Goal: Task Accomplishment & Management: Use online tool/utility

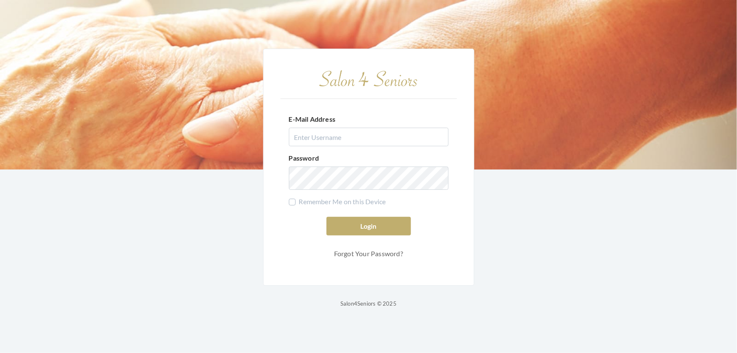
type input "shemekastephens@gmail.com"
click at [393, 211] on form "E-Mail Address shemekastephens@gmail.com Password Remember Me on this Device Lo…" at bounding box center [369, 184] width 177 height 156
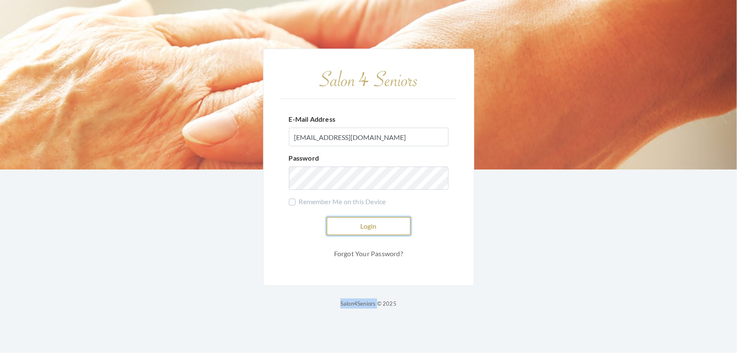
click at [388, 223] on button "Login" at bounding box center [369, 226] width 85 height 19
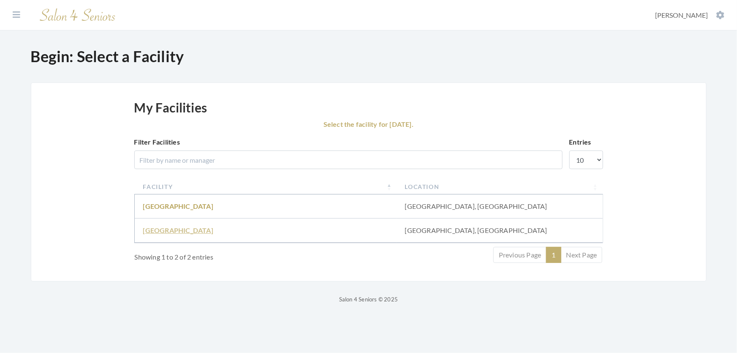
click at [165, 234] on link "Fair Haven" at bounding box center [178, 230] width 70 height 8
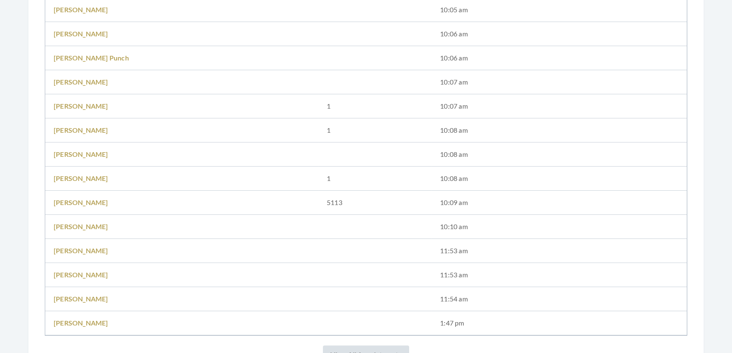
scroll to position [269, 0]
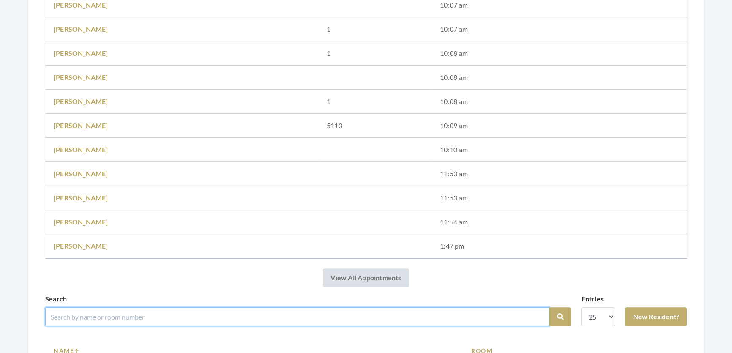
click at [84, 326] on input "search" at bounding box center [297, 316] width 504 height 19
type input "[PERSON_NAME]"
click at [549, 307] on button "Search" at bounding box center [560, 316] width 22 height 19
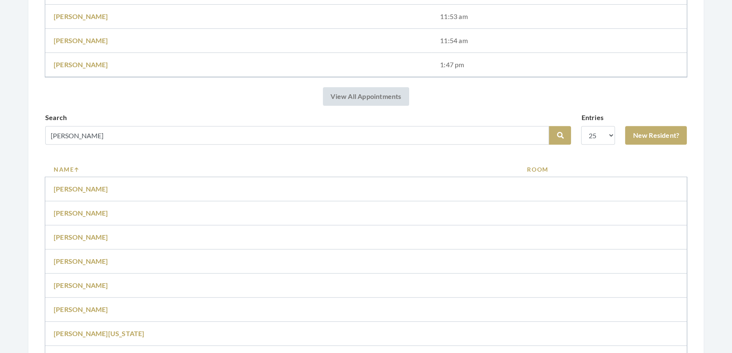
scroll to position [449, 0]
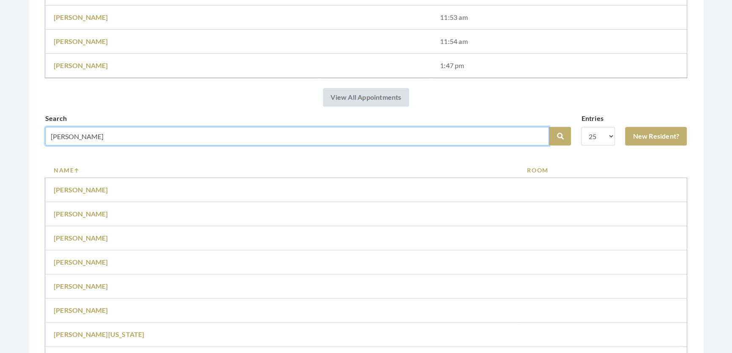
click at [70, 145] on input "[PERSON_NAME]" at bounding box center [297, 136] width 504 height 19
type input "smyly"
click at [549, 127] on button "Search" at bounding box center [560, 136] width 22 height 19
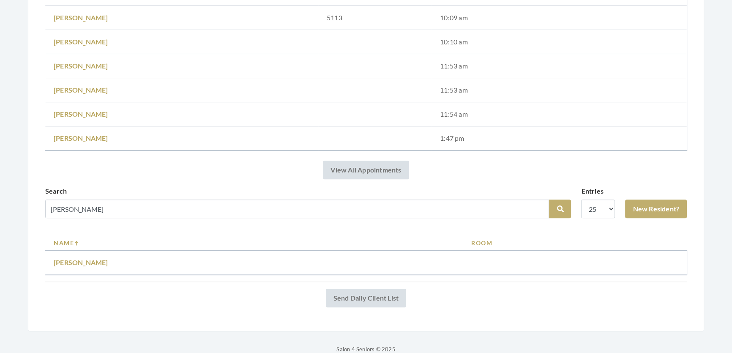
scroll to position [410, 0]
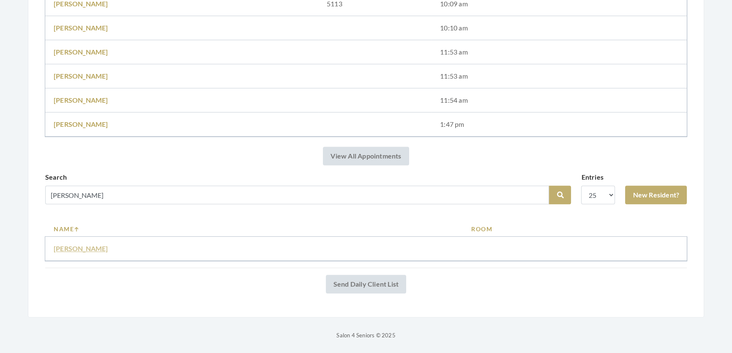
click at [64, 244] on link "Mary Smyly" at bounding box center [81, 248] width 55 height 8
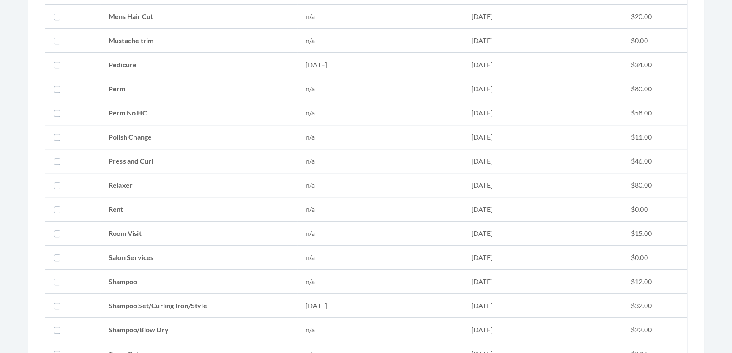
scroll to position [883, 0]
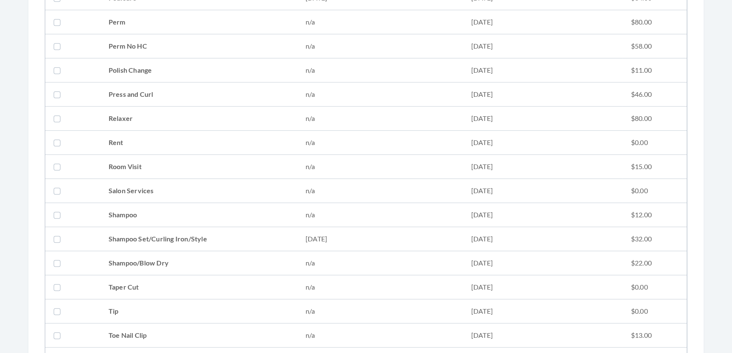
click at [106, 228] on td "Shampoo Set/Curling Iron/Style" at bounding box center [198, 239] width 197 height 24
checkbox input "true"
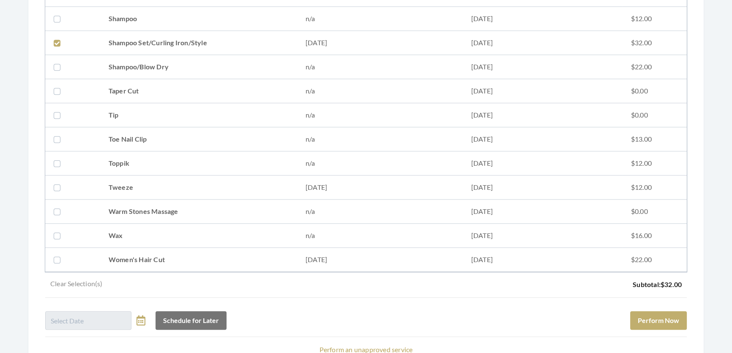
scroll to position [1152, 0]
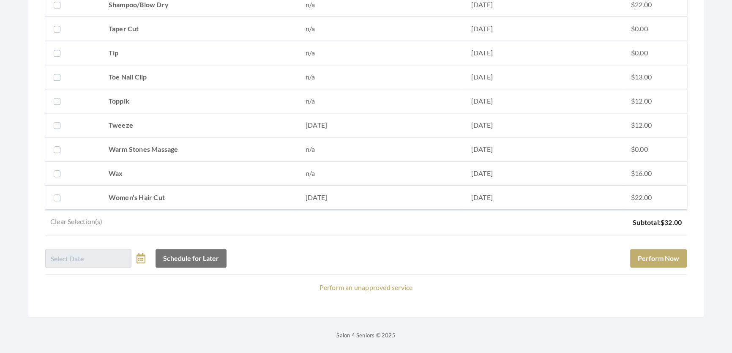
drag, startPoint x: 127, startPoint y: 188, endPoint x: 280, endPoint y: 191, distance: 153.4
click at [127, 188] on td "Women's Hair Cut" at bounding box center [198, 197] width 197 height 24
checkbox input "true"
click at [663, 251] on button "Perform Now" at bounding box center [658, 258] width 57 height 19
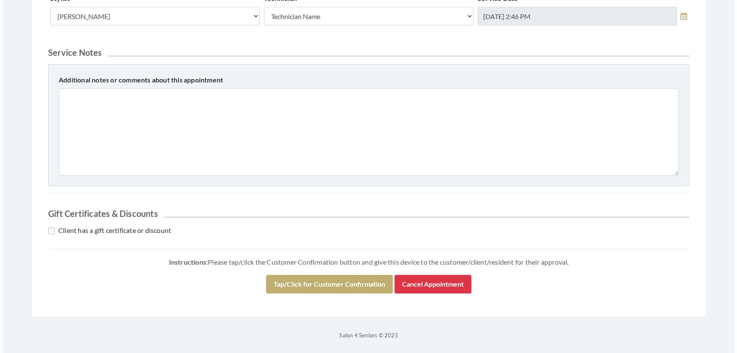
scroll to position [386, 0]
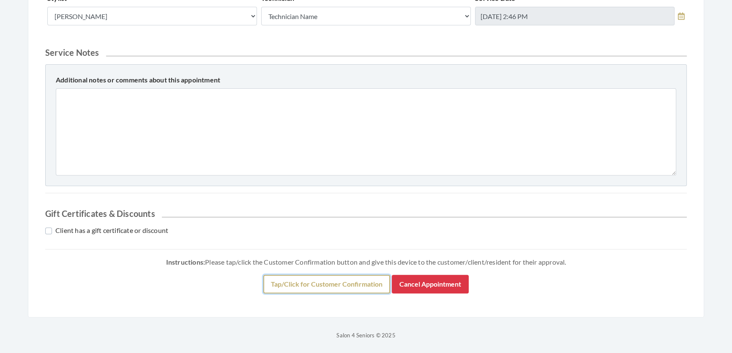
click at [334, 286] on button "Tap/Click for Customer Confirmation" at bounding box center [326, 284] width 127 height 19
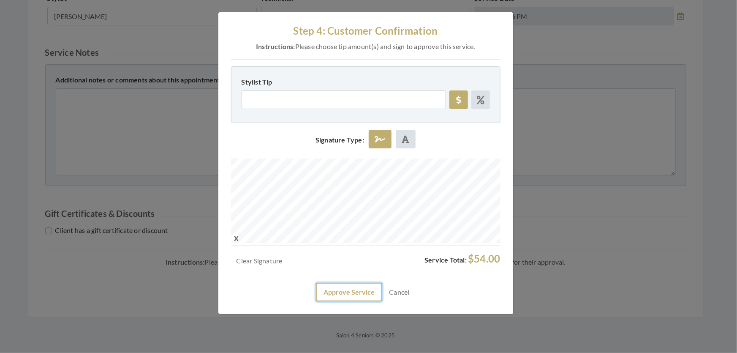
click at [364, 301] on button "Approve Service" at bounding box center [349, 292] width 66 height 19
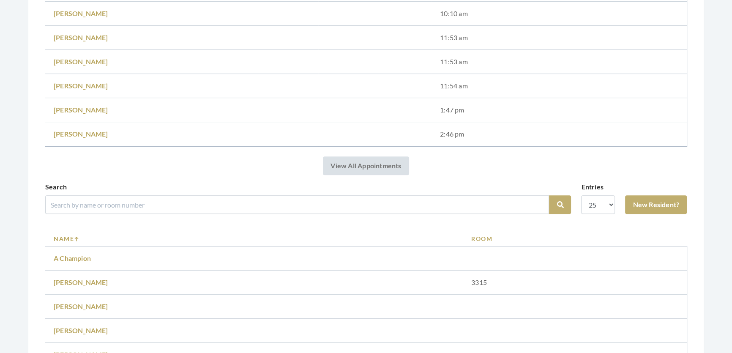
scroll to position [576, 0]
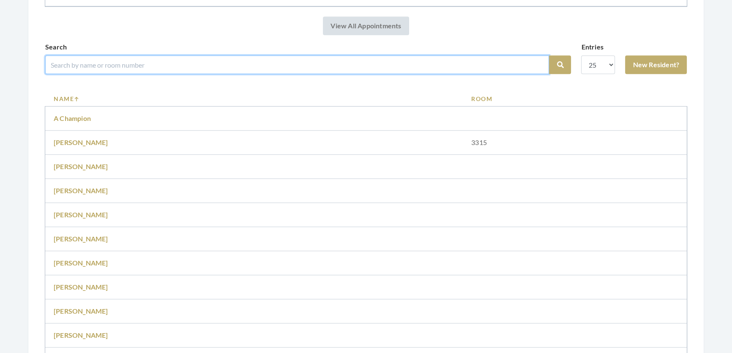
click at [132, 74] on input "search" at bounding box center [297, 64] width 504 height 19
type input "[PERSON_NAME]"
click at [549, 55] on button "Search" at bounding box center [560, 64] width 22 height 19
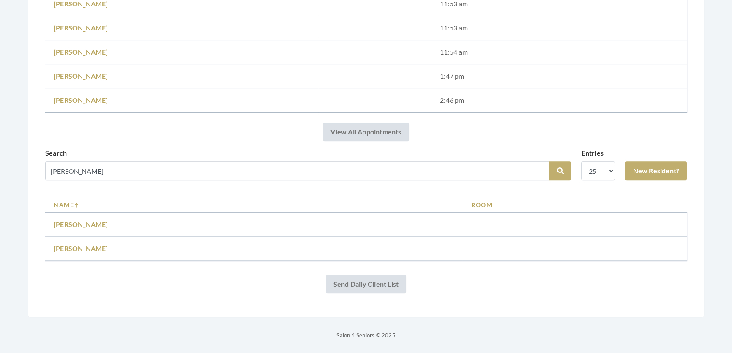
scroll to position [458, 0]
click at [77, 244] on link "[PERSON_NAME]" at bounding box center [81, 248] width 55 height 8
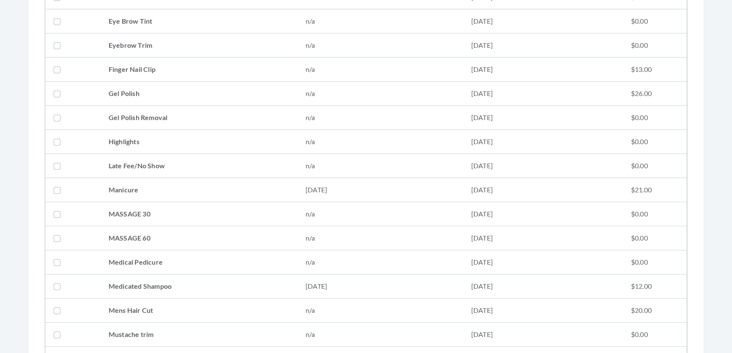
scroll to position [768, 0]
click at [131, 102] on td "Medicated Shampoo" at bounding box center [198, 94] width 197 height 24
checkbox input "true"
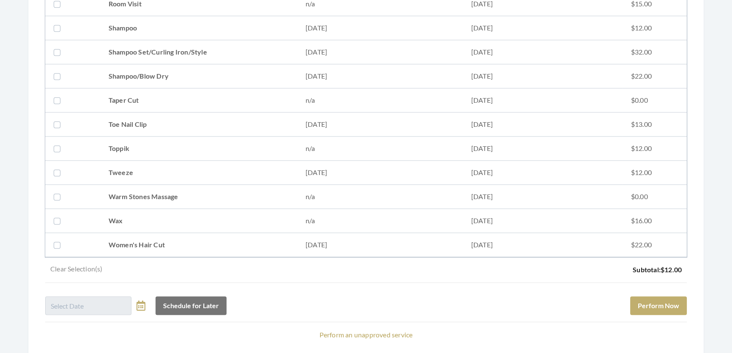
scroll to position [1114, 0]
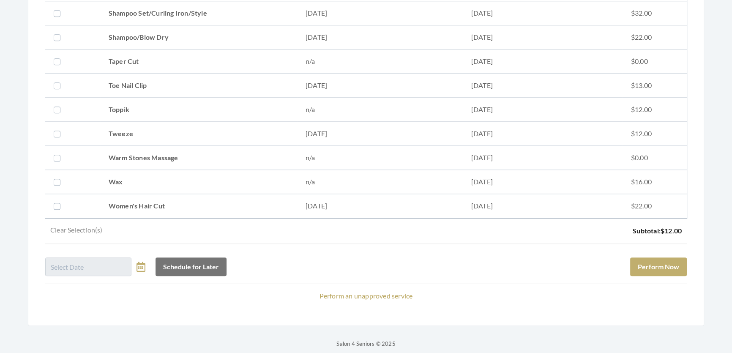
drag, startPoint x: 169, startPoint y: 22, endPoint x: 174, endPoint y: 18, distance: 6.1
click at [169, 22] on td "Shampoo Set/Curling Iron/Style" at bounding box center [198, 13] width 197 height 24
checkbox input "true"
click at [651, 265] on button "Perform Now" at bounding box center [658, 266] width 57 height 19
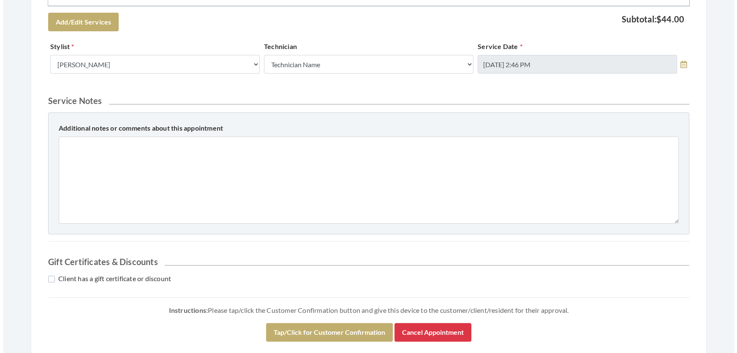
scroll to position [440, 0]
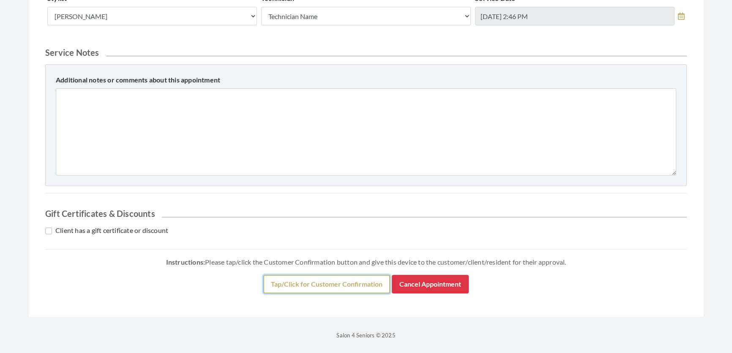
click at [379, 275] on button "Tap/Click for Customer Confirmation" at bounding box center [326, 284] width 127 height 19
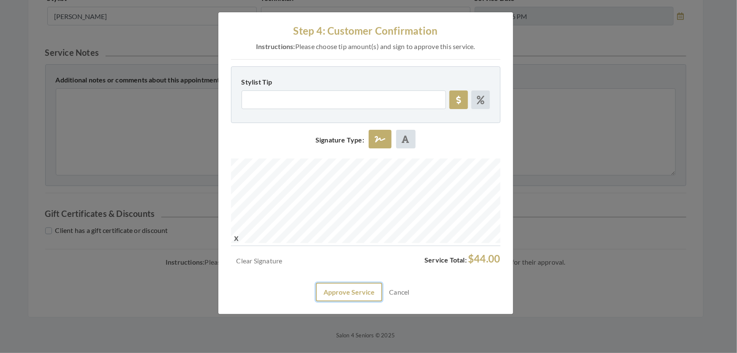
click at [349, 301] on button "Approve Service" at bounding box center [349, 292] width 66 height 19
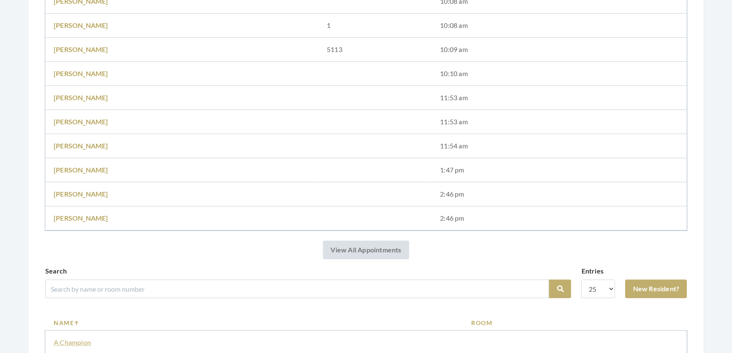
scroll to position [461, 0]
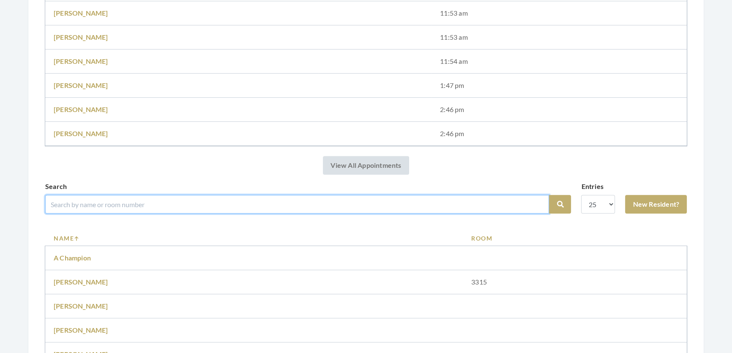
click at [92, 209] on input "search" at bounding box center [297, 204] width 504 height 19
type input "lilly"
click at [549, 195] on button "Search" at bounding box center [560, 204] width 22 height 19
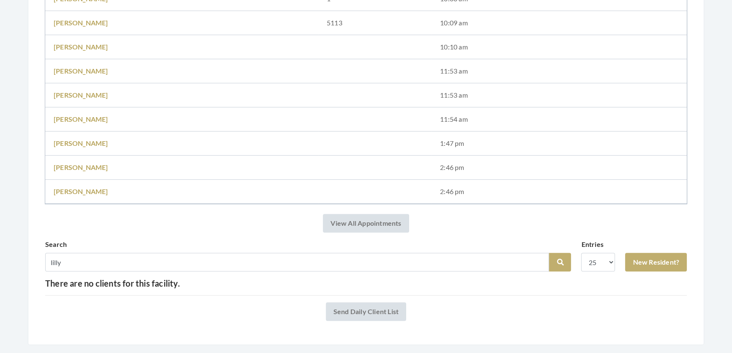
scroll to position [419, 0]
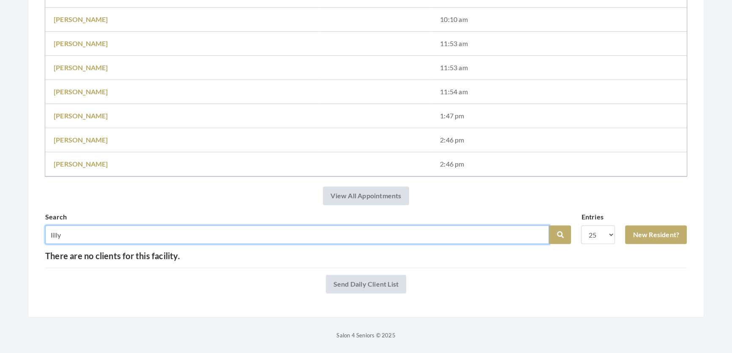
click at [76, 227] on input "lilly" at bounding box center [297, 234] width 504 height 19
type input "lily"
click at [549, 225] on button "Search" at bounding box center [560, 234] width 22 height 19
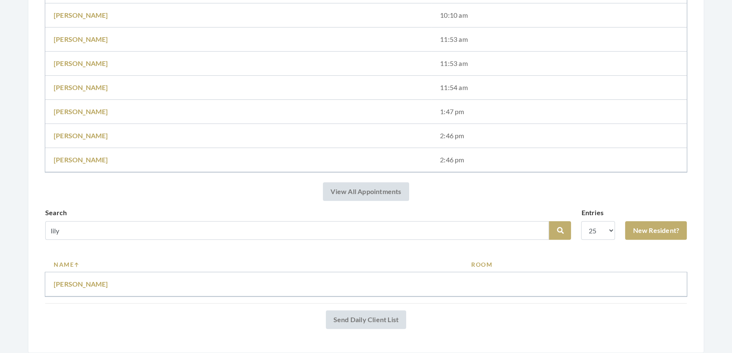
scroll to position [458, 0]
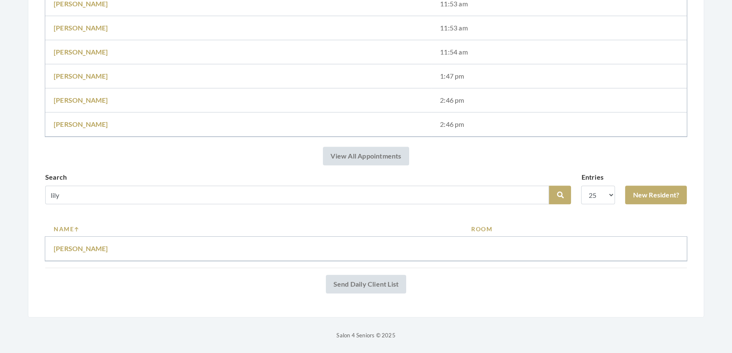
click at [52, 242] on td "[PERSON_NAME]" at bounding box center [253, 249] width 417 height 24
click at [61, 244] on link "Lily sawanda" at bounding box center [81, 248] width 55 height 8
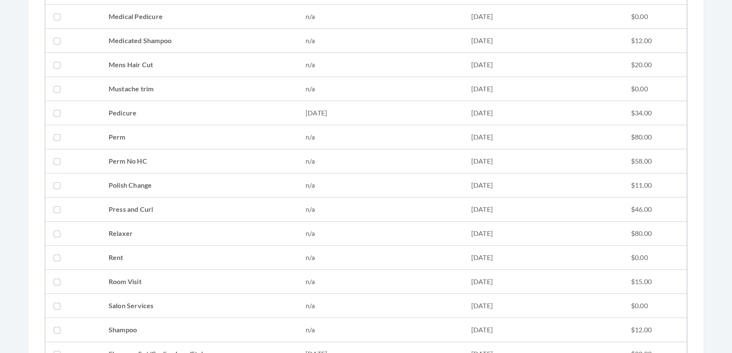
scroll to position [921, 0]
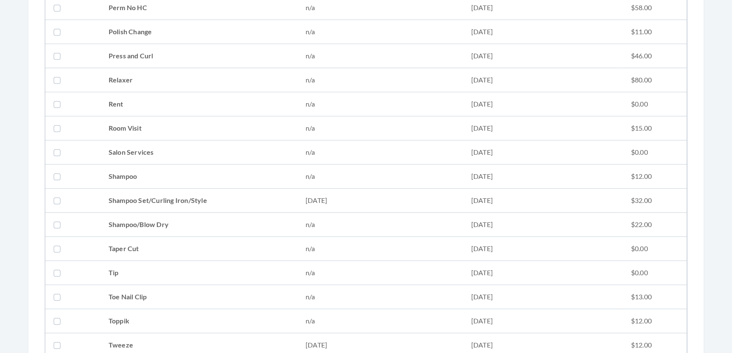
click at [226, 207] on td "Shampoo Set/Curling Iron/Style" at bounding box center [198, 200] width 197 height 24
checkbox input "true"
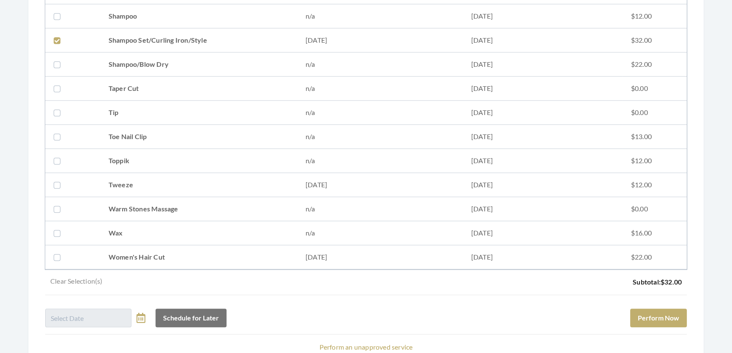
scroll to position [1152, 0]
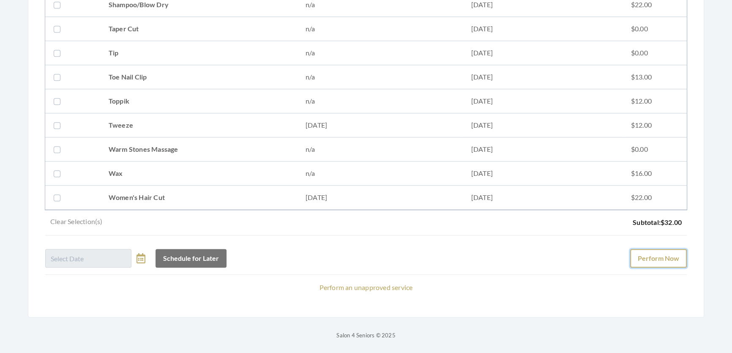
click at [647, 257] on button "Perform Now" at bounding box center [658, 258] width 57 height 19
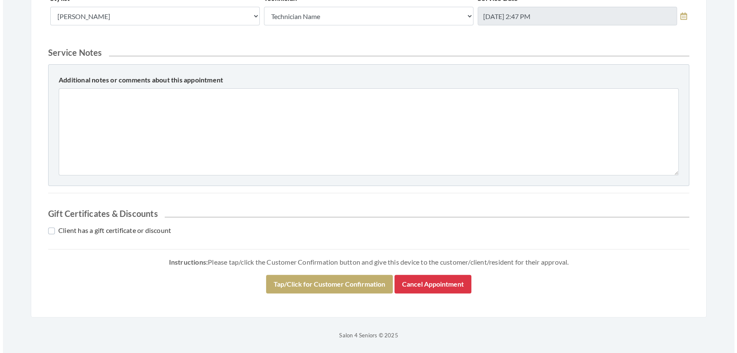
scroll to position [362, 0]
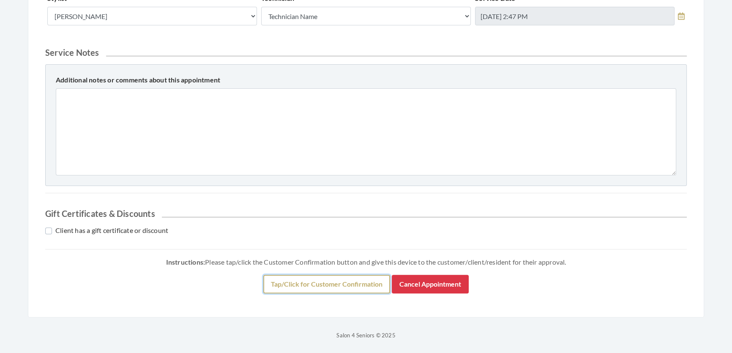
click at [358, 278] on button "Tap/Click for Customer Confirmation" at bounding box center [326, 284] width 127 height 19
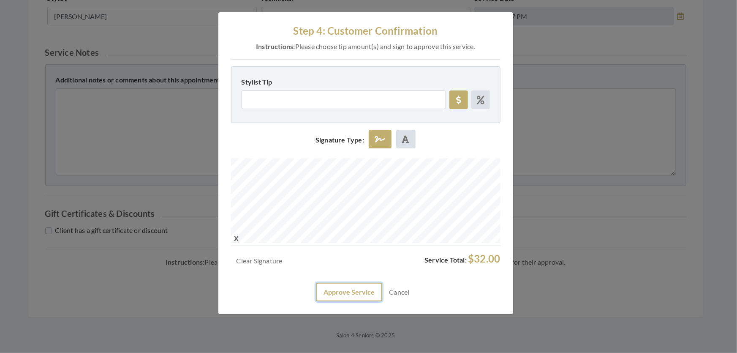
click at [316, 301] on button "Approve Service" at bounding box center [349, 292] width 66 height 19
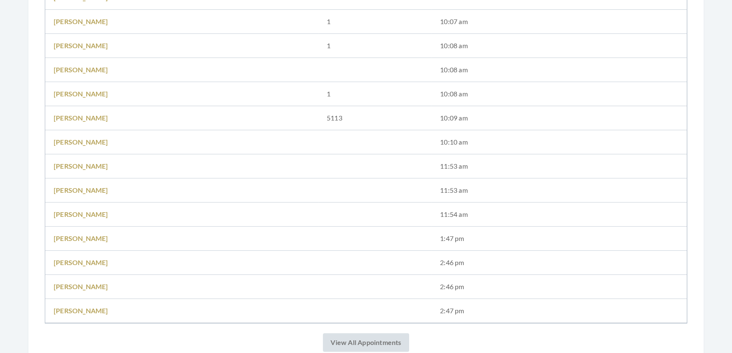
scroll to position [499, 0]
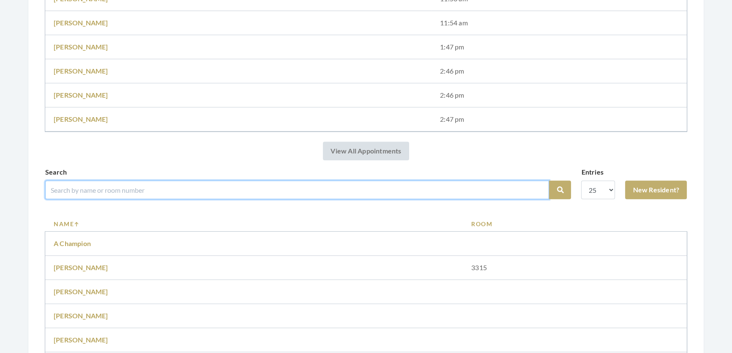
click at [217, 198] on input "search" at bounding box center [297, 189] width 504 height 19
type input "[PERSON_NAME]"
click at [549, 180] on button "Search" at bounding box center [560, 189] width 22 height 19
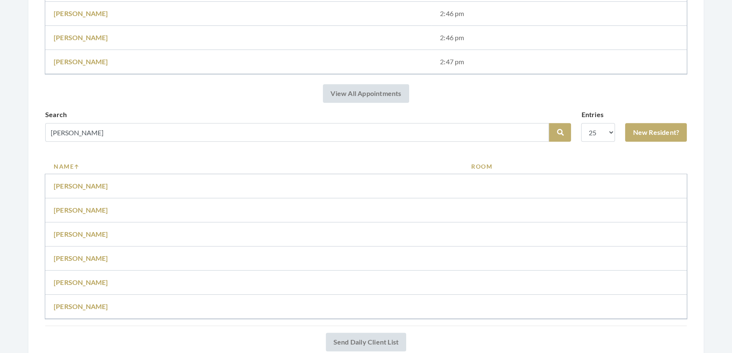
scroll to position [576, 0]
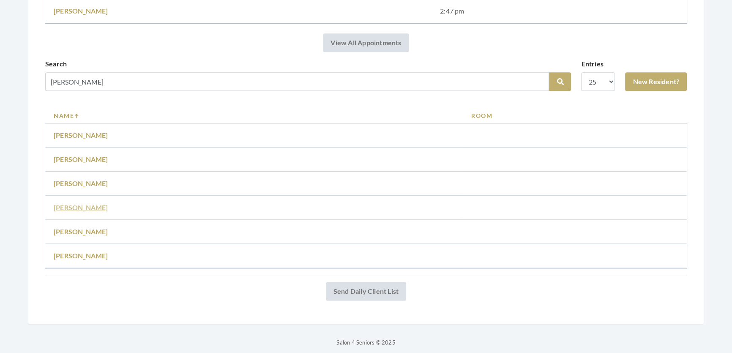
click at [85, 211] on link "[PERSON_NAME]" at bounding box center [81, 207] width 55 height 8
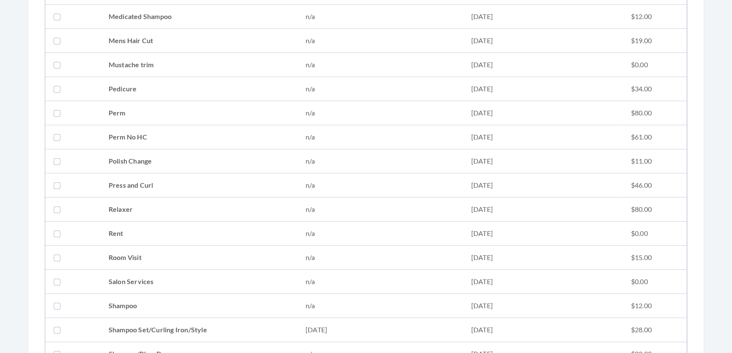
scroll to position [807, 0]
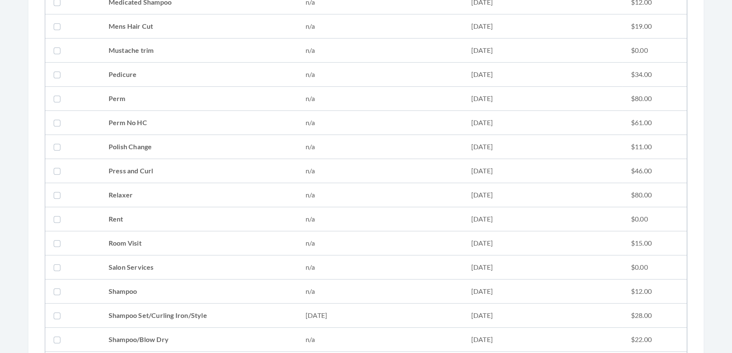
drag, startPoint x: 152, startPoint y: 310, endPoint x: 154, endPoint y: 324, distance: 13.7
click at [155, 324] on td "Shampoo Set/Curling Iron/Style" at bounding box center [198, 315] width 197 height 24
checkbox input "true"
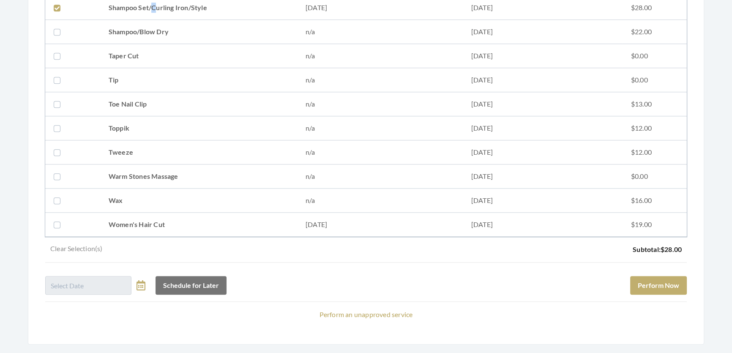
scroll to position [1114, 0]
click at [630, 287] on button "Perform Now" at bounding box center [658, 285] width 57 height 19
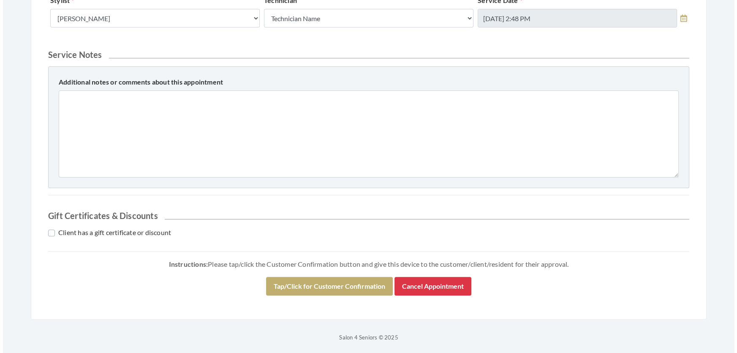
scroll to position [362, 0]
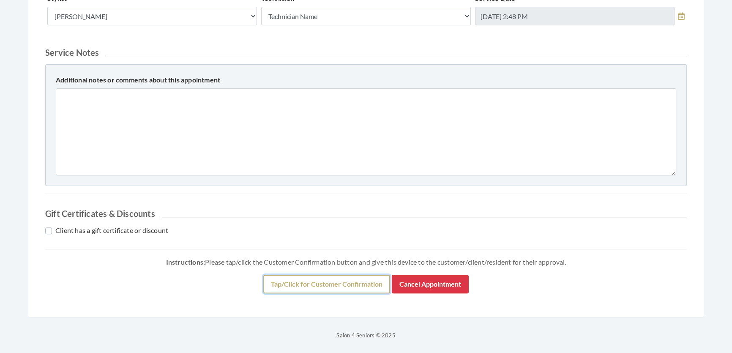
click at [313, 275] on button "Tap/Click for Customer Confirmation" at bounding box center [326, 284] width 127 height 19
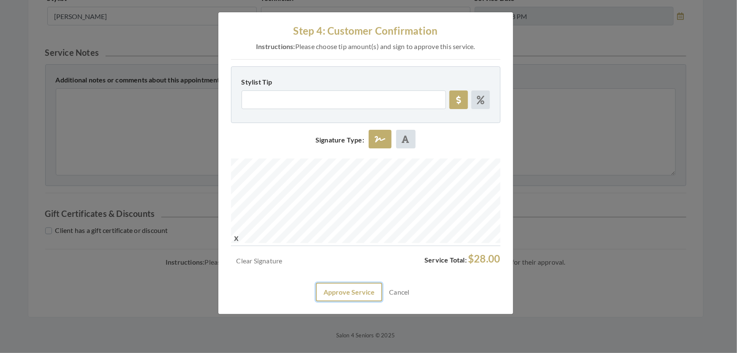
click at [342, 301] on button "Approve Service" at bounding box center [349, 292] width 66 height 19
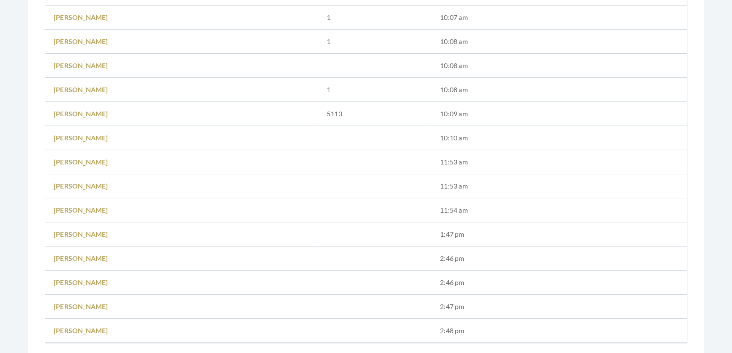
scroll to position [461, 0]
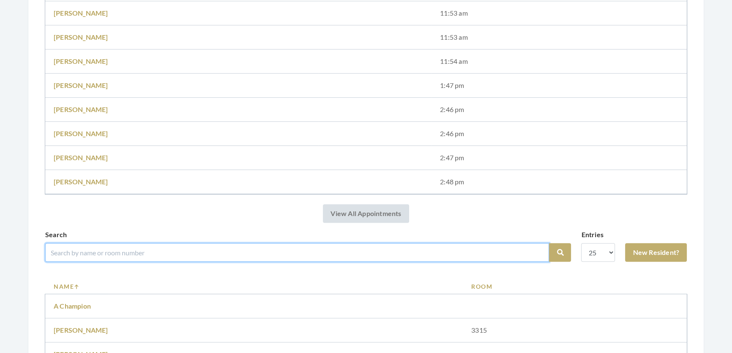
click at [112, 255] on input "search" at bounding box center [297, 252] width 504 height 19
type input "rush"
click at [549, 243] on button "Search" at bounding box center [560, 252] width 22 height 19
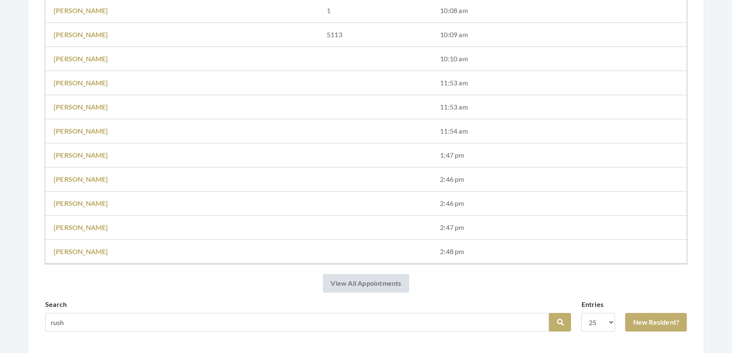
scroll to position [537, 0]
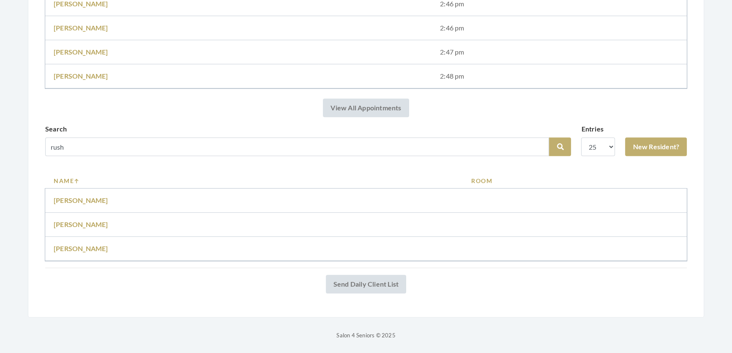
drag, startPoint x: 37, startPoint y: 235, endPoint x: 43, endPoint y: 237, distance: 6.3
click at [81, 228] on link "Mary Rush" at bounding box center [81, 224] width 55 height 8
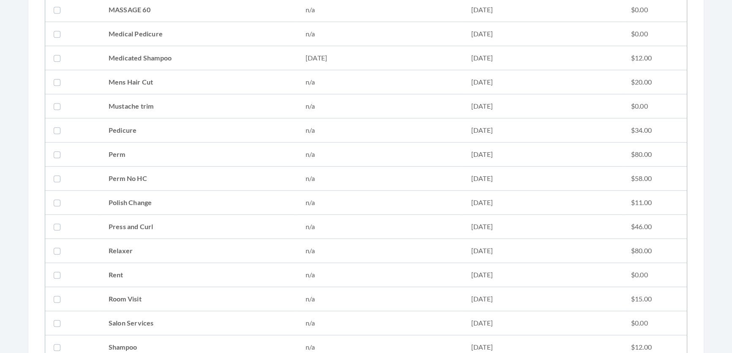
scroll to position [845, 0]
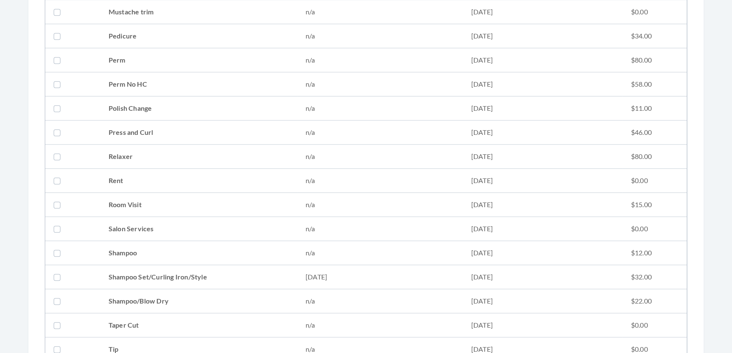
click at [266, 278] on td "Shampoo Set/Curling Iron/Style" at bounding box center [198, 277] width 197 height 24
checkbox input "true"
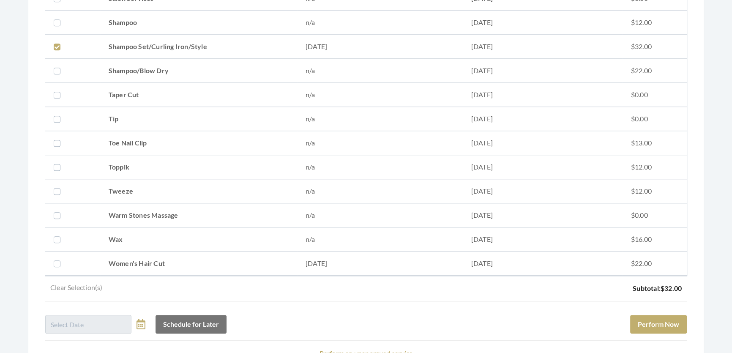
scroll to position [1152, 0]
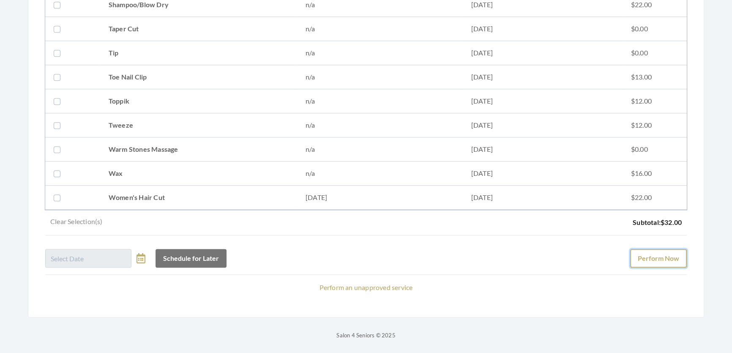
click at [640, 249] on button "Perform Now" at bounding box center [658, 258] width 57 height 19
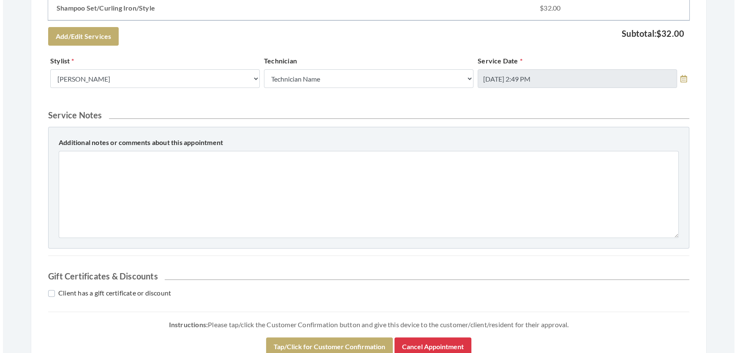
scroll to position [362, 0]
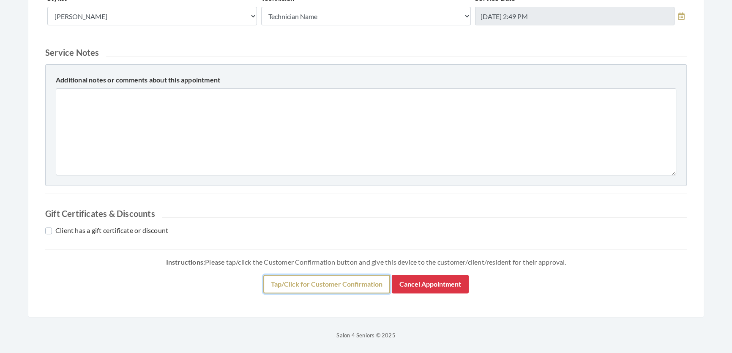
click at [368, 283] on button "Tap/Click for Customer Confirmation" at bounding box center [326, 284] width 127 height 19
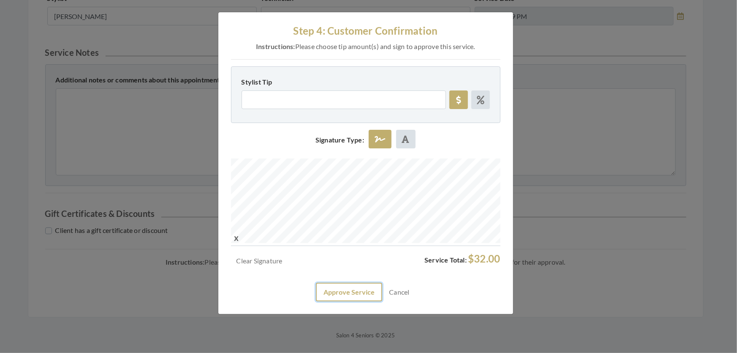
click at [346, 301] on button "Approve Service" at bounding box center [349, 292] width 66 height 19
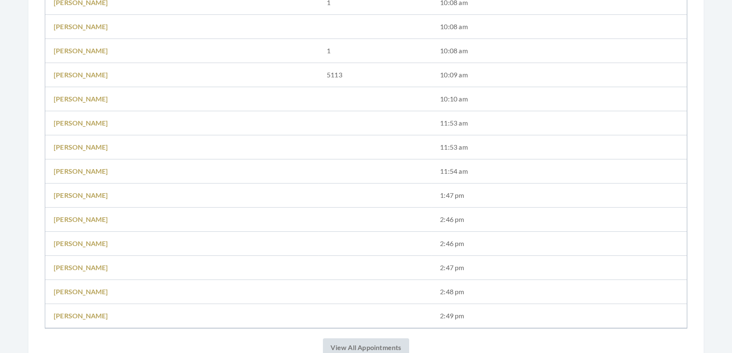
scroll to position [423, 0]
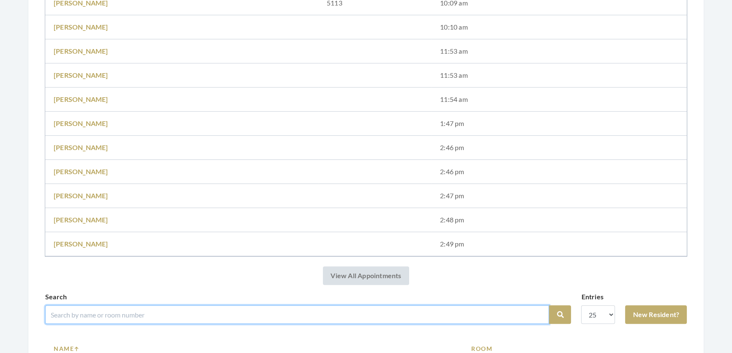
click at [187, 317] on input "search" at bounding box center [297, 314] width 504 height 19
type input "bobbie"
click at [549, 305] on button "Search" at bounding box center [560, 314] width 22 height 19
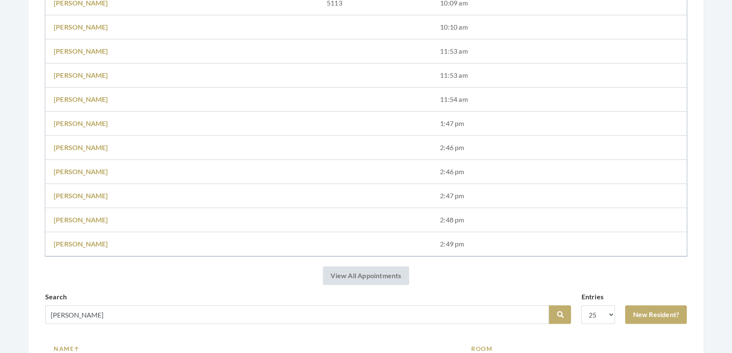
scroll to position [537, 0]
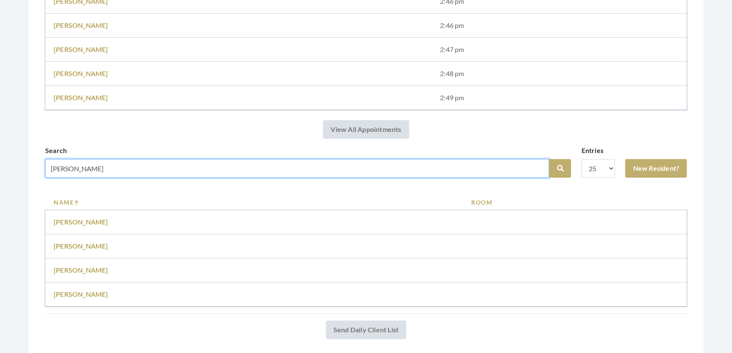
drag, startPoint x: 93, startPoint y: 179, endPoint x: 0, endPoint y: 163, distance: 94.0
type input "keith"
click at [549, 159] on button "Search" at bounding box center [560, 168] width 22 height 19
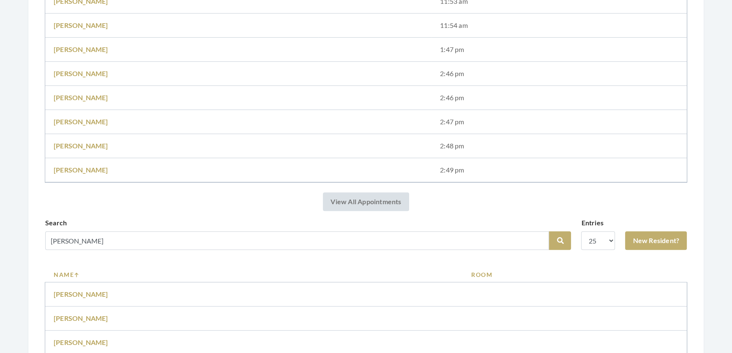
scroll to position [576, 0]
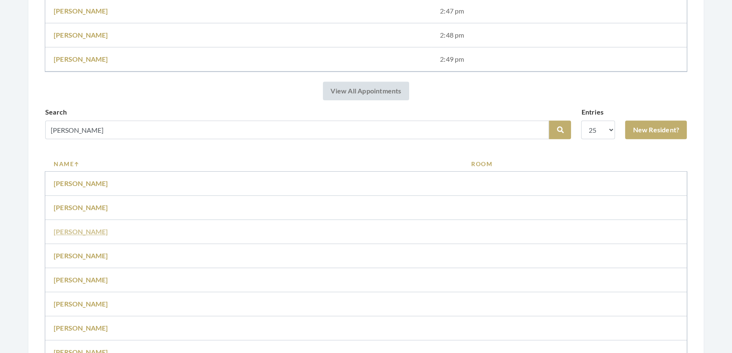
click at [80, 235] on link "Bobby Keith" at bounding box center [81, 231] width 55 height 8
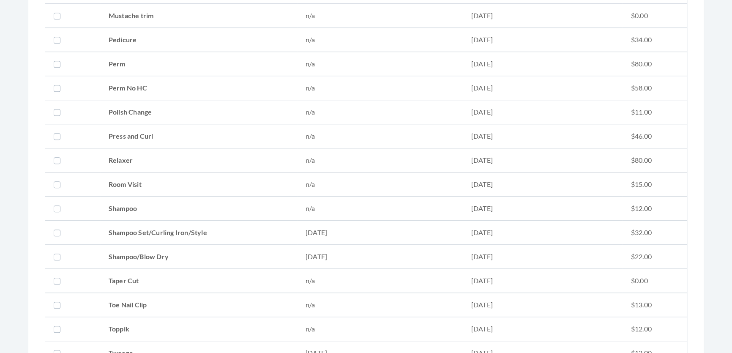
scroll to position [845, 0]
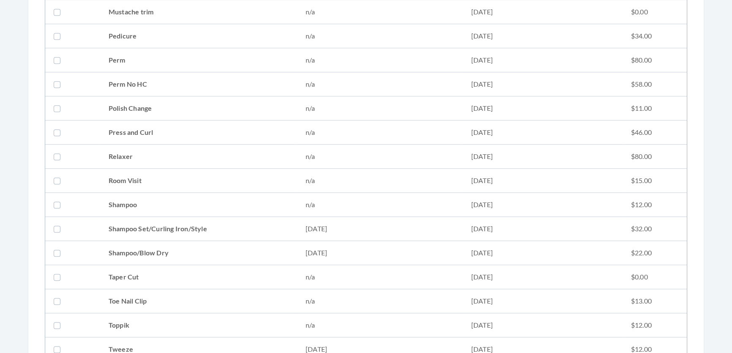
click at [135, 225] on td "Shampoo Set/Curling Iron/Style" at bounding box center [198, 229] width 197 height 24
checkbox input "true"
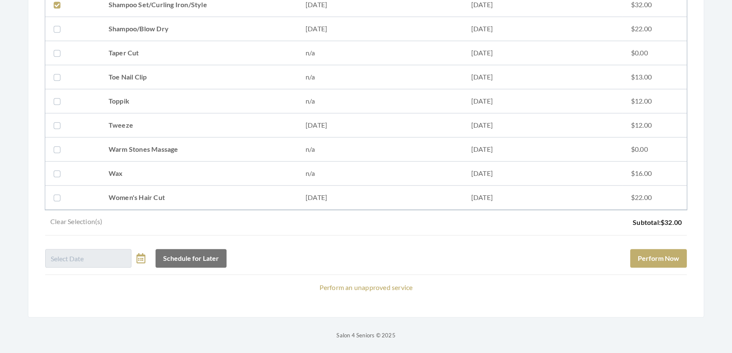
scroll to position [1080, 0]
click at [655, 251] on button "Perform Now" at bounding box center [658, 258] width 57 height 19
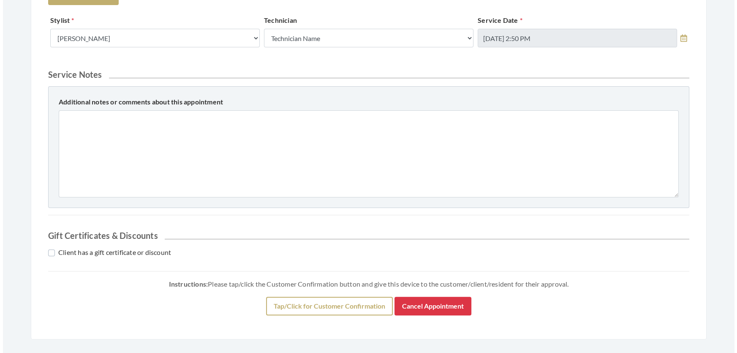
scroll to position [362, 0]
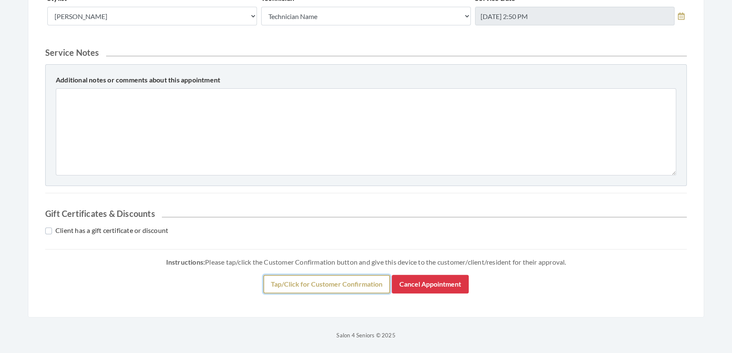
click at [270, 281] on button "Tap/Click for Customer Confirmation" at bounding box center [326, 284] width 127 height 19
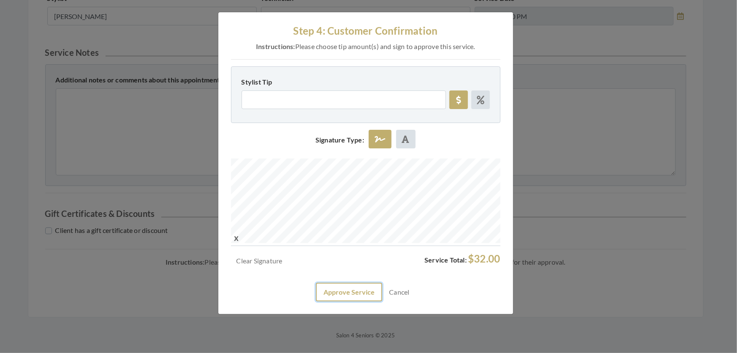
click at [336, 301] on button "Approve Service" at bounding box center [349, 292] width 66 height 19
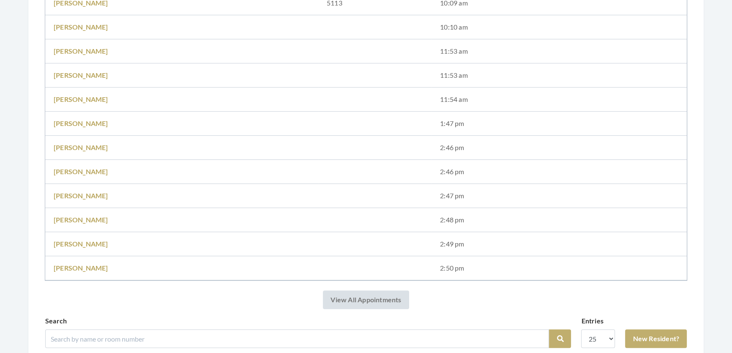
scroll to position [653, 0]
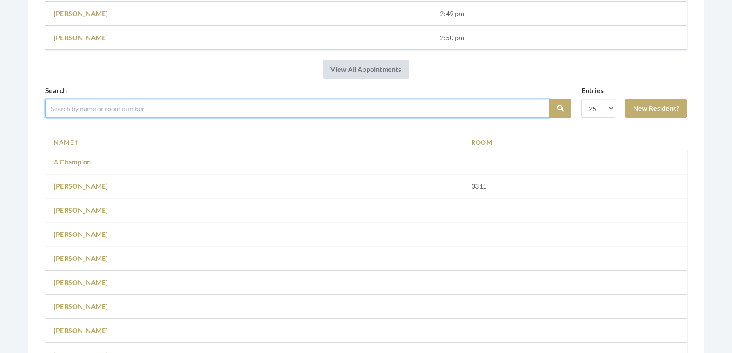
click at [211, 114] on input "search" at bounding box center [297, 108] width 504 height 19
type input "[PERSON_NAME]"
click at [549, 99] on button "Search" at bounding box center [560, 108] width 22 height 19
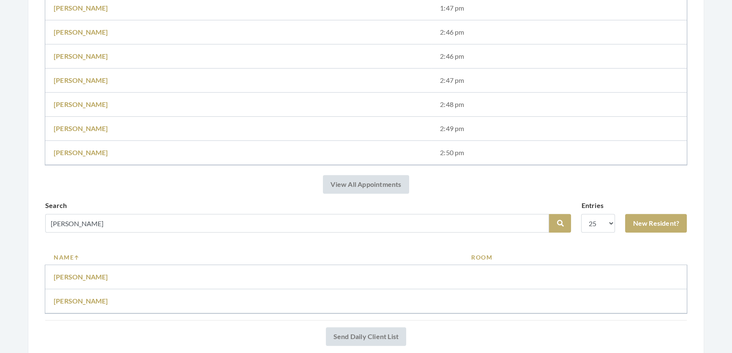
scroll to position [579, 0]
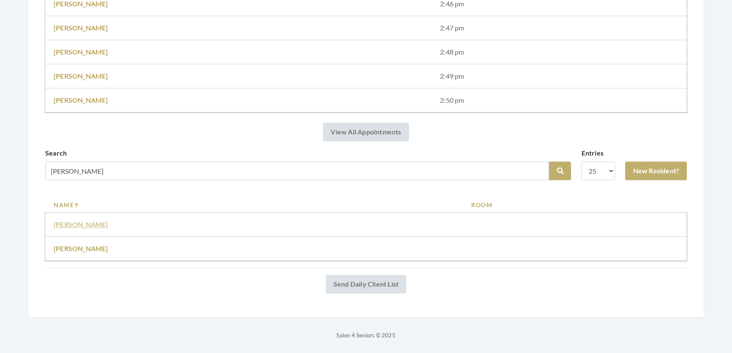
click at [70, 220] on link "[PERSON_NAME]" at bounding box center [81, 224] width 55 height 8
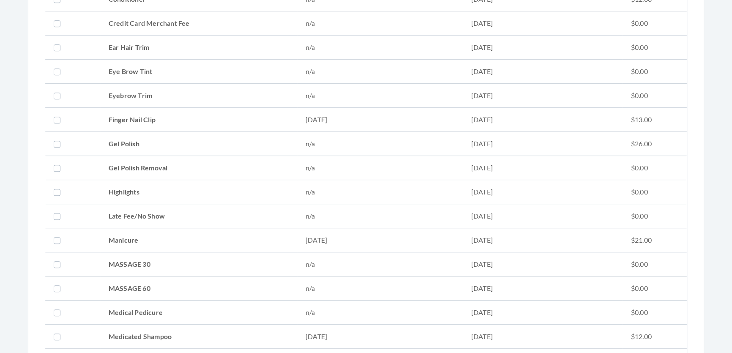
scroll to position [537, 0]
click at [123, 330] on td "Medicated Shampoo" at bounding box center [198, 336] width 197 height 24
checkbox input "true"
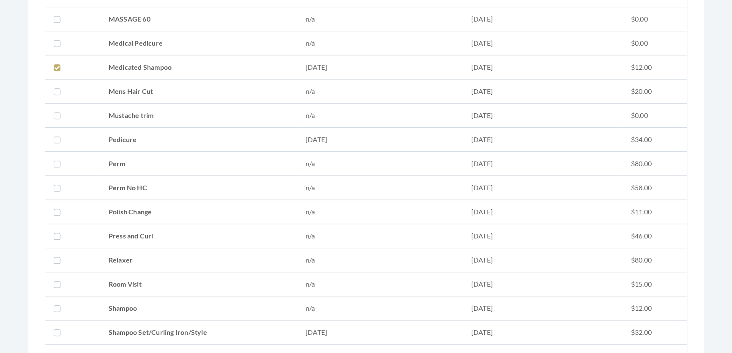
scroll to position [998, 0]
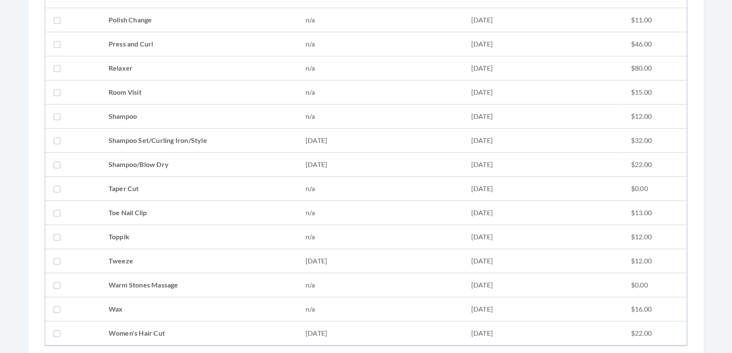
click at [144, 139] on td "Shampoo Set/Curling Iron/Style" at bounding box center [198, 140] width 197 height 24
checkbox input "true"
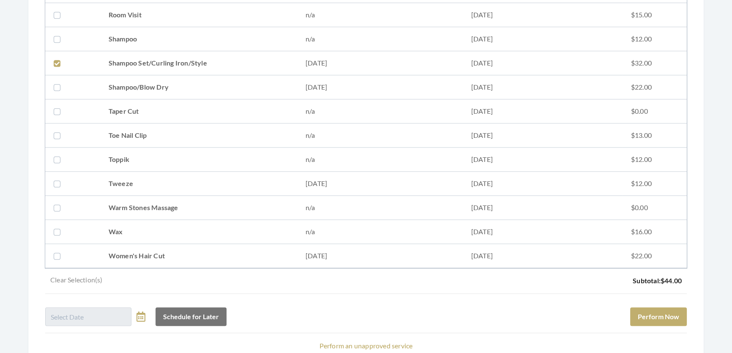
scroll to position [1147, 0]
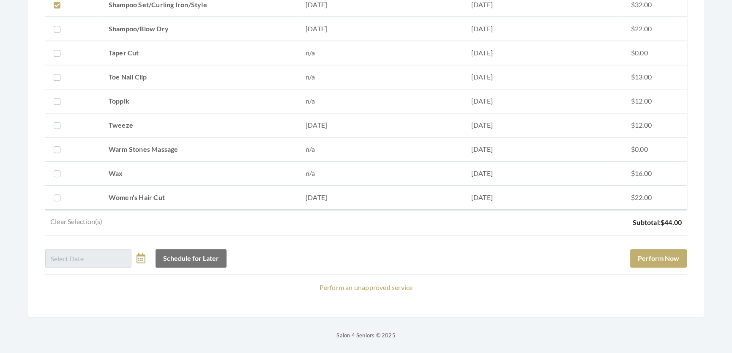
click at [659, 242] on div "Schedule for Later Perform Now" at bounding box center [365, 254] width 641 height 25
click at [659, 249] on button "Perform Now" at bounding box center [658, 258] width 57 height 19
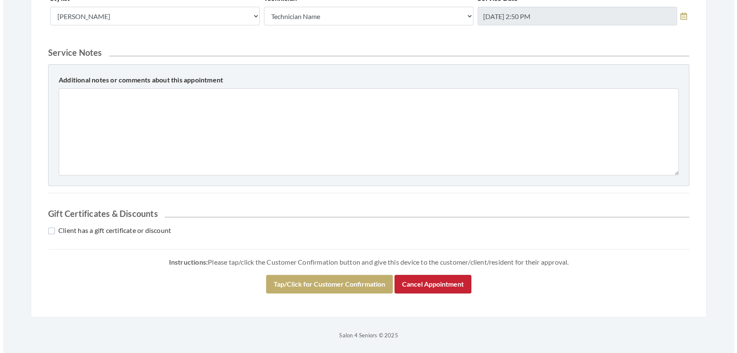
scroll to position [452, 0]
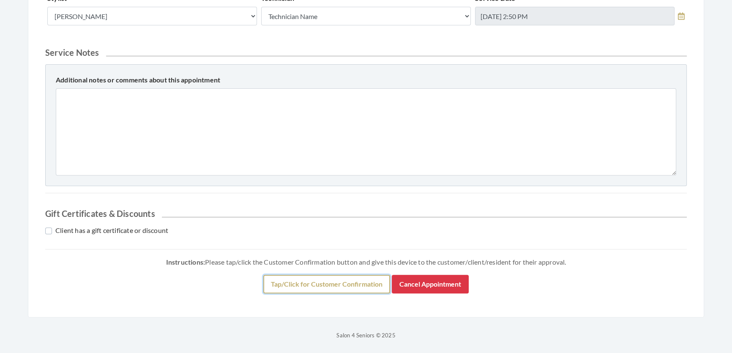
click at [363, 282] on button "Tap/Click for Customer Confirmation" at bounding box center [326, 284] width 127 height 19
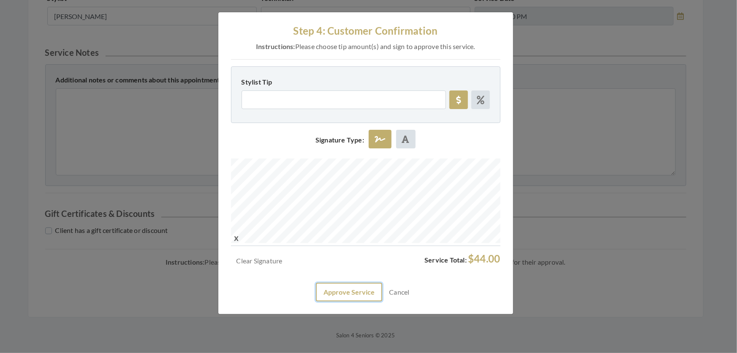
click at [344, 301] on button "Approve Service" at bounding box center [349, 292] width 66 height 19
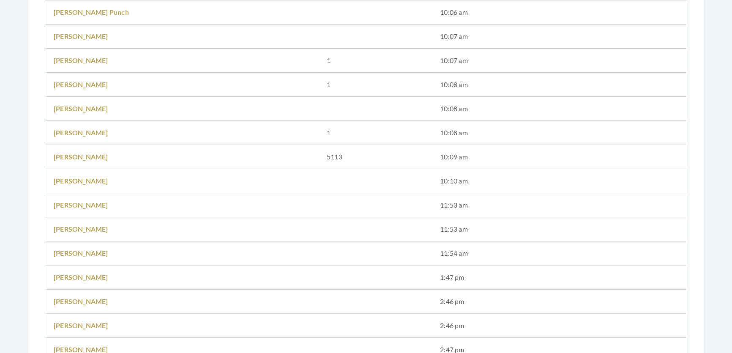
scroll to position [499, 0]
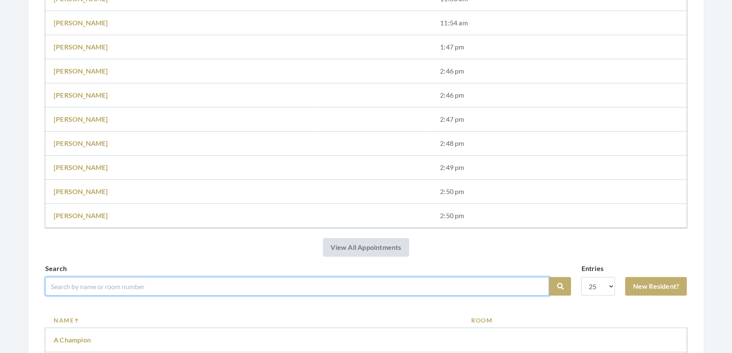
click at [252, 291] on input "search" at bounding box center [297, 286] width 504 height 19
type input "[PERSON_NAME]"
click at [549, 277] on button "Search" at bounding box center [560, 286] width 22 height 19
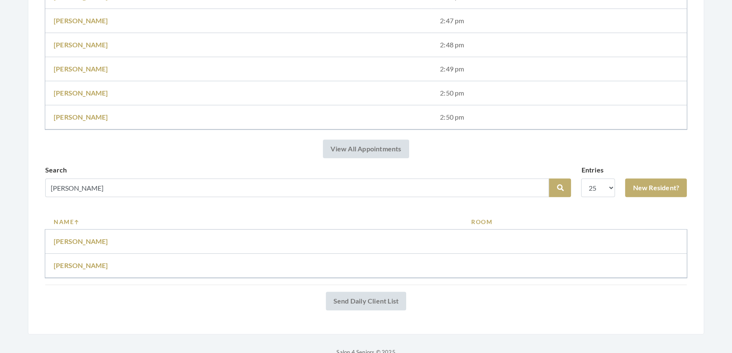
scroll to position [603, 0]
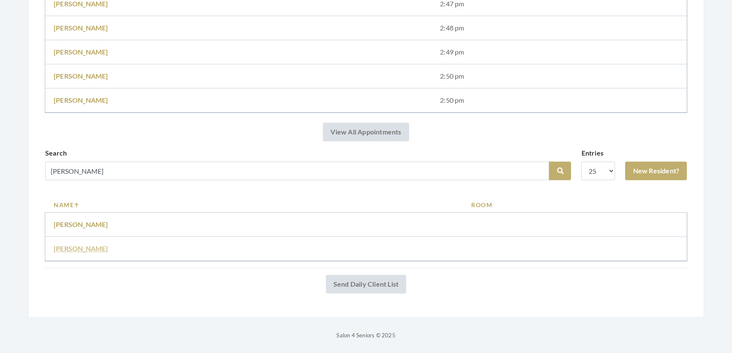
click at [90, 244] on link "Elaine Hagenbuch" at bounding box center [81, 248] width 55 height 8
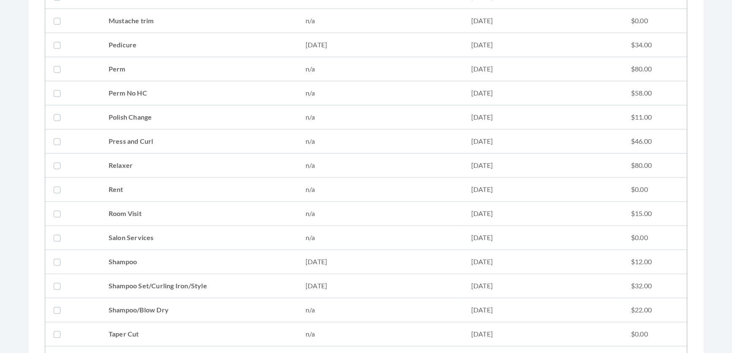
scroll to position [998, 0]
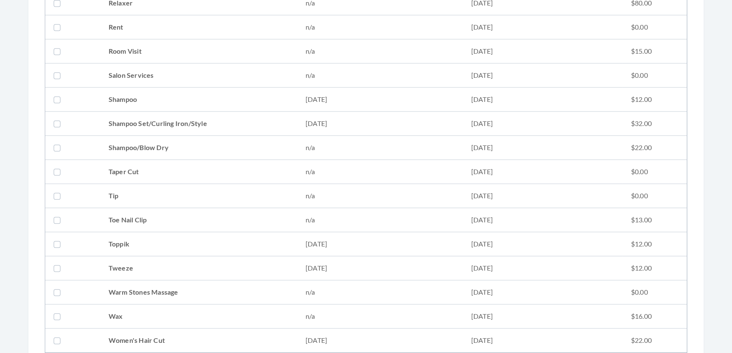
click at [186, 130] on td "Shampoo Set/Curling Iron/Style" at bounding box center [198, 124] width 197 height 24
checkbox input "true"
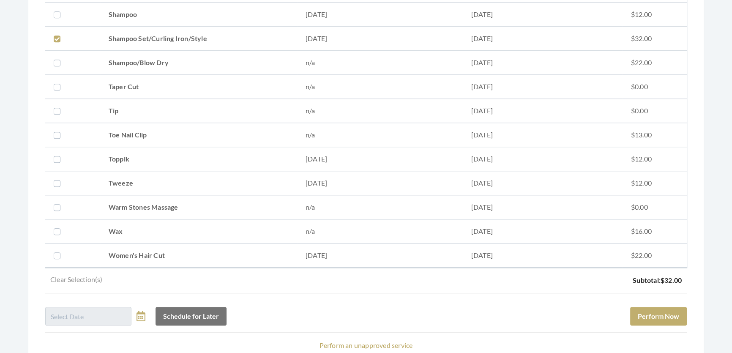
scroll to position [1152, 0]
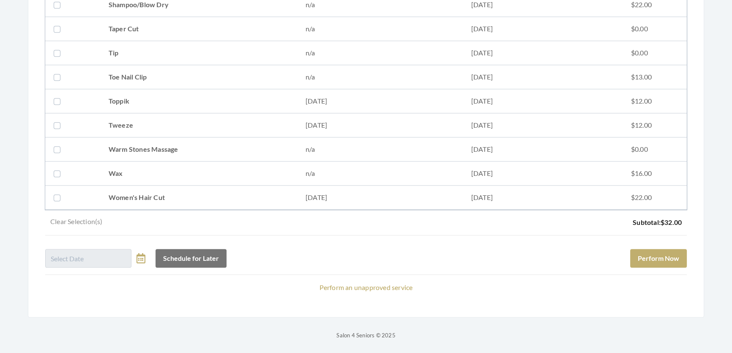
click at [201, 185] on td "Women's Hair Cut" at bounding box center [198, 197] width 197 height 24
click at [615, 243] on div "Schedule for Later Perform Now" at bounding box center [365, 254] width 641 height 25
drag, startPoint x: 503, startPoint y: 185, endPoint x: 407, endPoint y: 135, distance: 108.3
click at [499, 185] on td "08/05/2025" at bounding box center [543, 197] width 160 height 24
checkbox input "false"
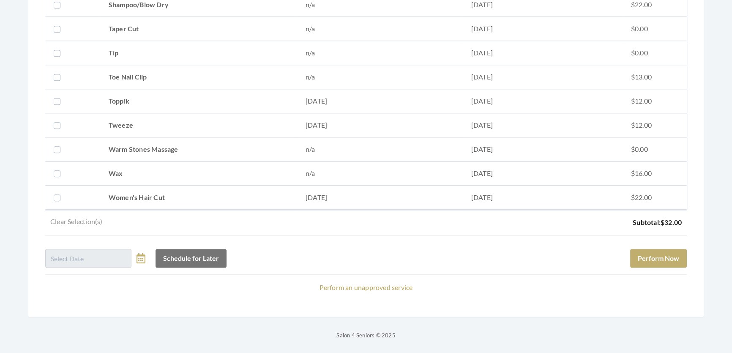
drag, startPoint x: 289, startPoint y: 109, endPoint x: 322, endPoint y: 124, distance: 36.9
click at [292, 113] on td "Tweeze" at bounding box center [198, 125] width 197 height 24
checkbox input "true"
click at [638, 249] on button "Perform Now" at bounding box center [658, 258] width 57 height 19
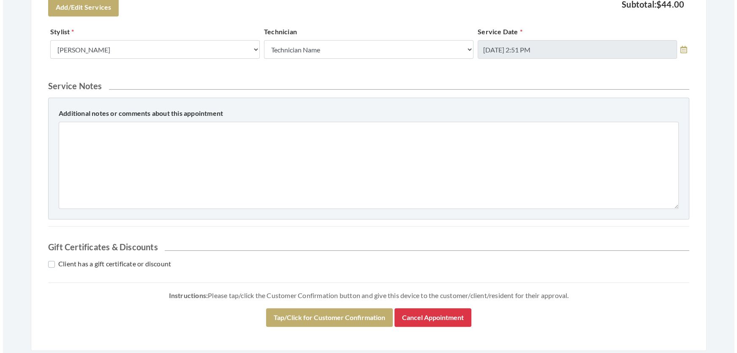
scroll to position [386, 0]
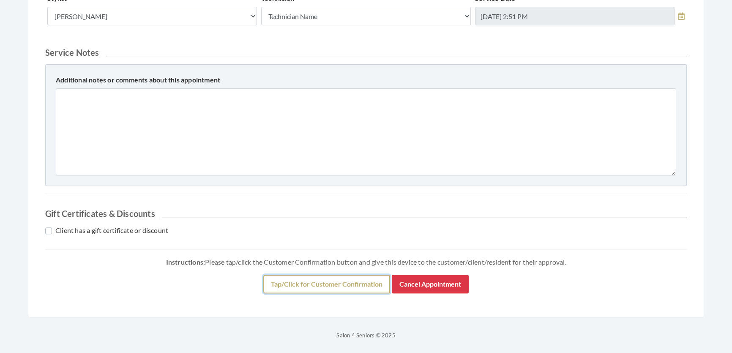
click at [342, 275] on button "Tap/Click for Customer Confirmation" at bounding box center [326, 284] width 127 height 19
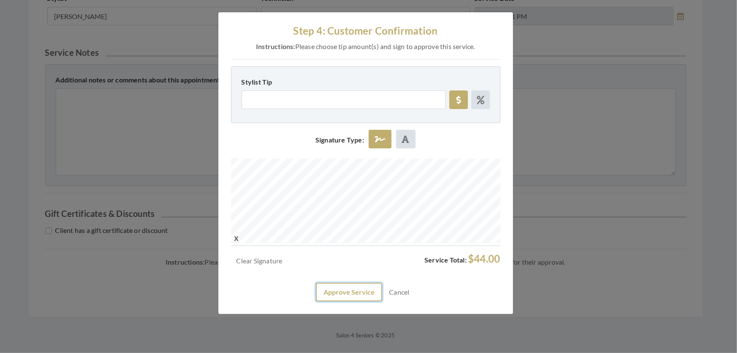
click at [363, 301] on button "Approve Service" at bounding box center [349, 292] width 66 height 19
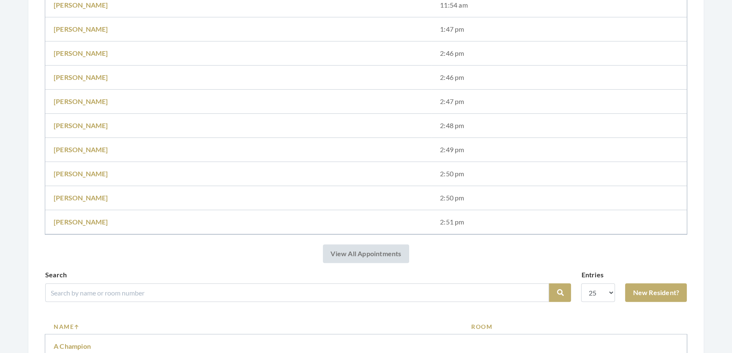
scroll to position [576, 0]
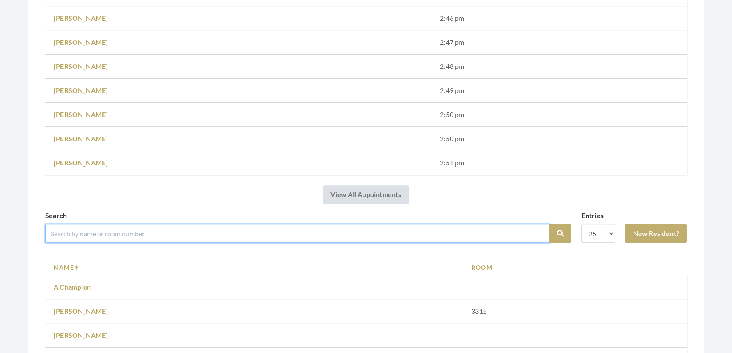
click at [270, 243] on input "search" at bounding box center [297, 233] width 504 height 19
type input "Shirley Edmonds"
click at [549, 224] on button "Search" at bounding box center [560, 233] width 22 height 19
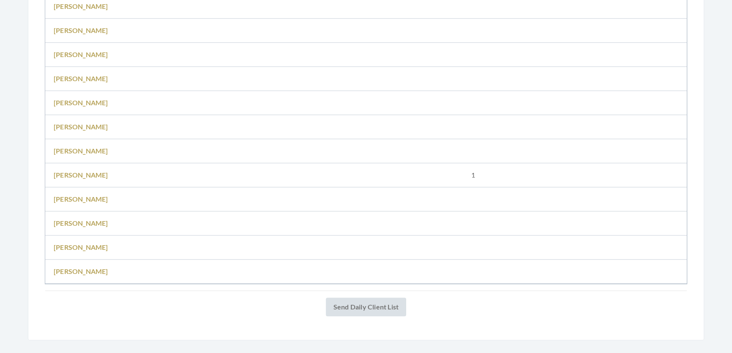
scroll to position [867, 0]
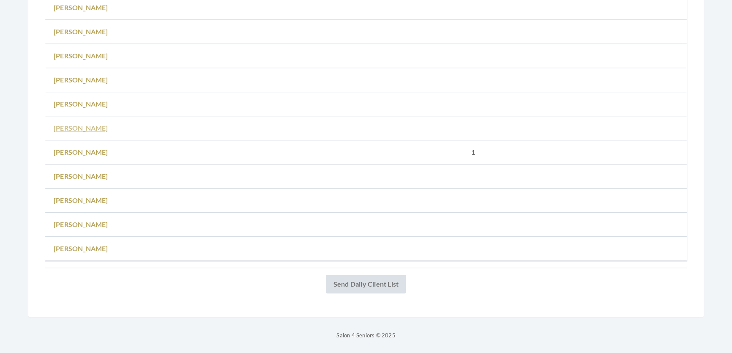
click at [86, 124] on link "Shirley Edmonds" at bounding box center [81, 128] width 55 height 8
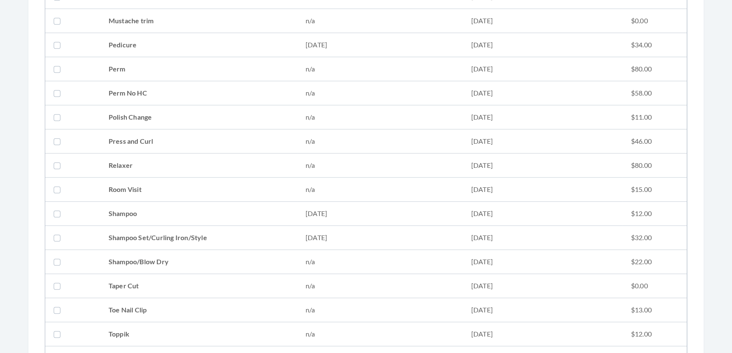
scroll to position [1114, 0]
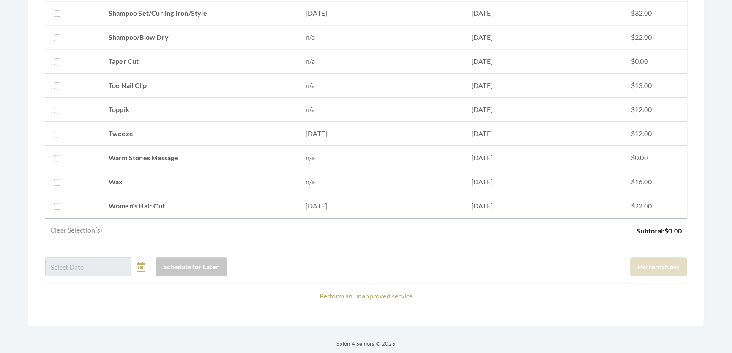
drag, startPoint x: 147, startPoint y: 9, endPoint x: 149, endPoint y: 14, distance: 5.3
click at [148, 13] on td "Shampoo Set/Curling Iron/Style" at bounding box center [198, 13] width 197 height 24
checkbox input "true"
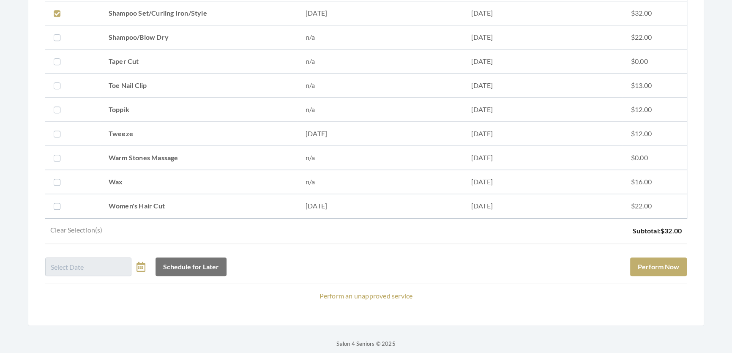
click at [158, 202] on td "Women's Hair Cut" at bounding box center [198, 206] width 197 height 24
checkbox input "true"
click at [654, 276] on div "Schedule for Later Perform Now" at bounding box center [365, 263] width 641 height 25
click at [648, 270] on button "Perform Now" at bounding box center [658, 266] width 57 height 19
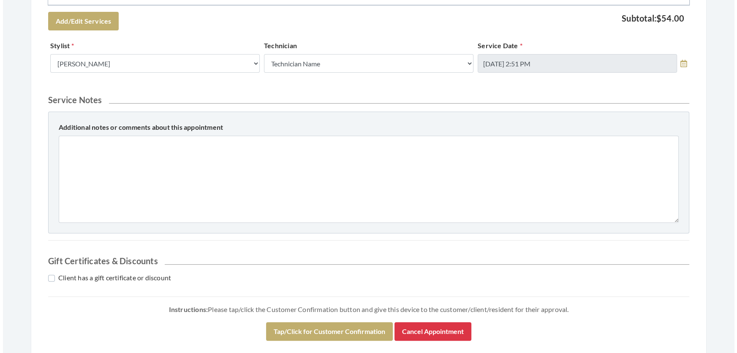
scroll to position [440, 0]
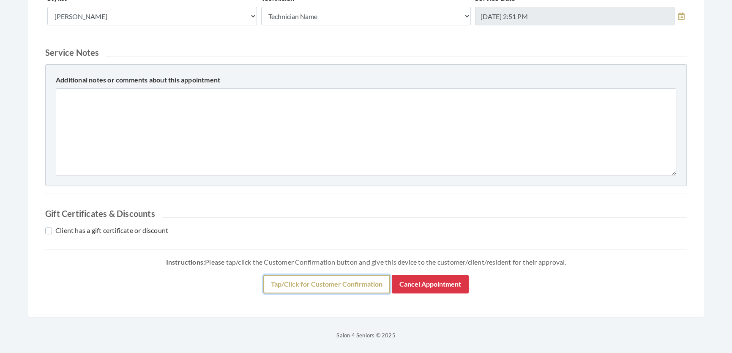
click at [305, 284] on button "Tap/Click for Customer Confirmation" at bounding box center [326, 284] width 127 height 19
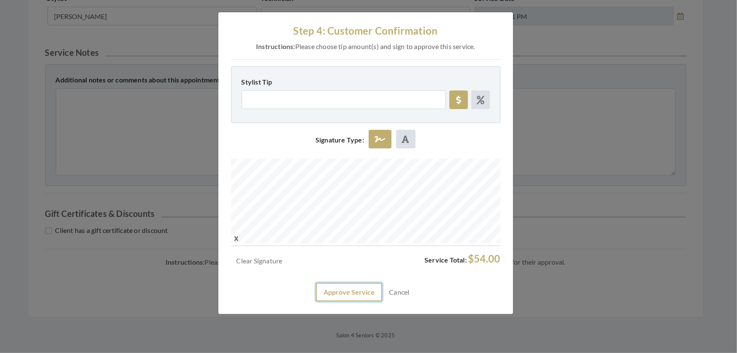
click at [360, 301] on button "Approve Service" at bounding box center [349, 292] width 66 height 19
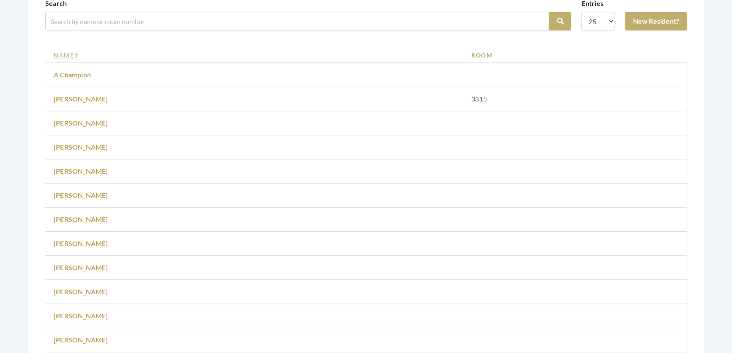
scroll to position [768, 0]
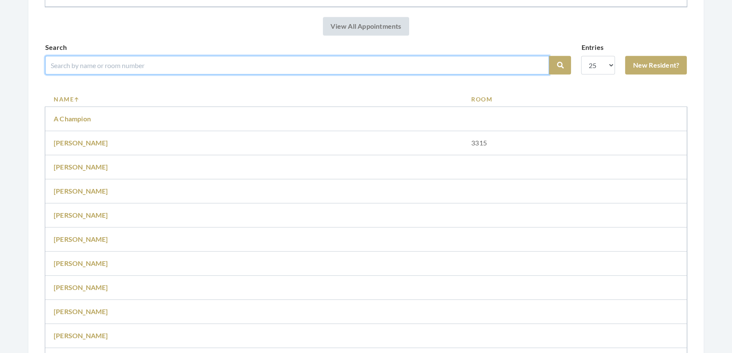
click at [171, 74] on input "search" at bounding box center [297, 65] width 504 height 19
type input "anita"
click at [549, 56] on button "Search" at bounding box center [560, 65] width 22 height 19
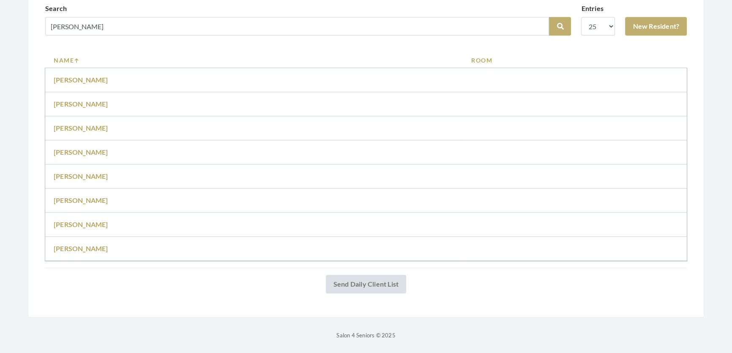
scroll to position [795, 0]
click at [81, 148] on link "Anita Aldredge" at bounding box center [81, 152] width 55 height 8
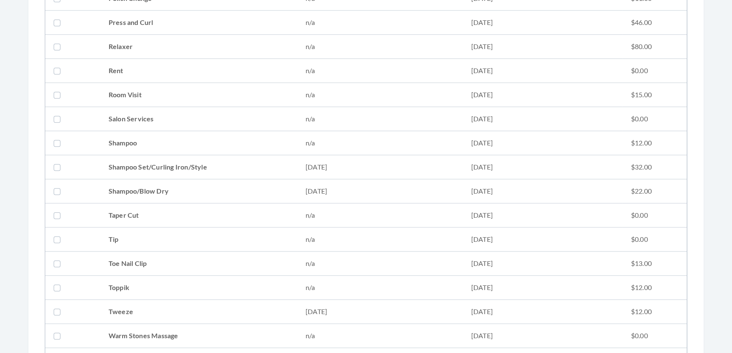
scroll to position [960, 0]
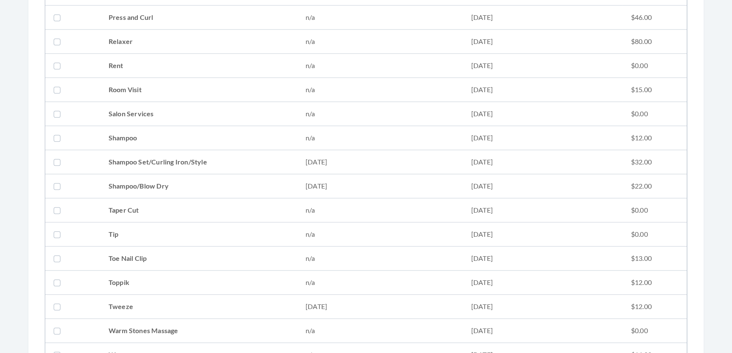
click at [221, 164] on td "Shampoo Set/Curling Iron/Style" at bounding box center [198, 162] width 197 height 24
checkbox input "true"
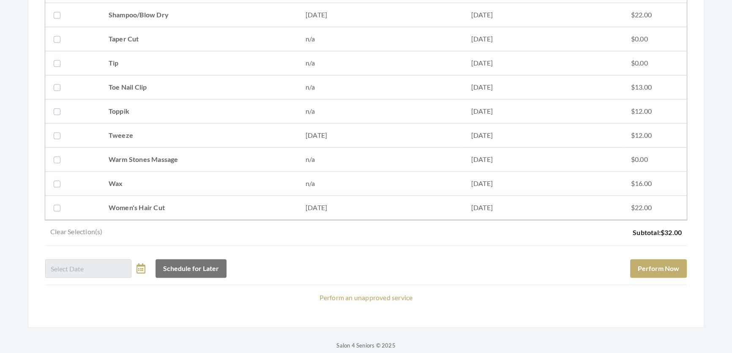
scroll to position [1152, 0]
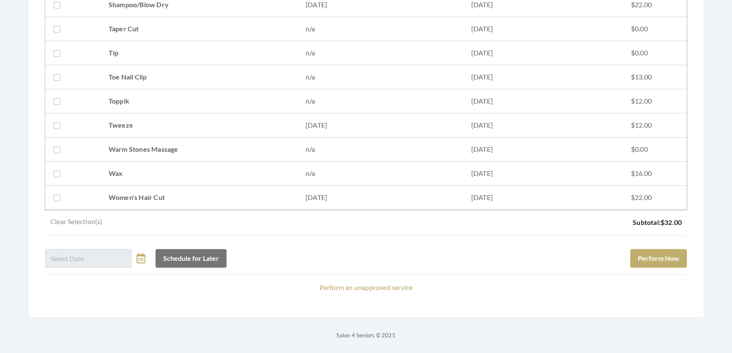
click at [223, 210] on div "Clear Selection(s) Subtotal: $32.00" at bounding box center [365, 219] width 641 height 19
drag, startPoint x: 226, startPoint y: 188, endPoint x: 522, endPoint y: 224, distance: 298.7
click at [228, 188] on td "Women's Hair Cut" at bounding box center [198, 197] width 197 height 24
checkbox input "true"
click at [657, 254] on button "Perform Now" at bounding box center [658, 258] width 57 height 19
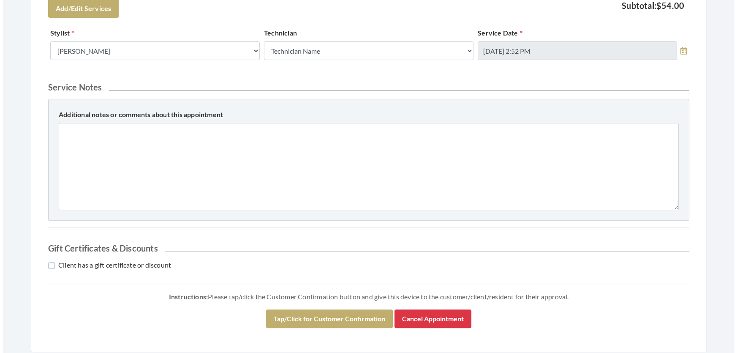
scroll to position [386, 0]
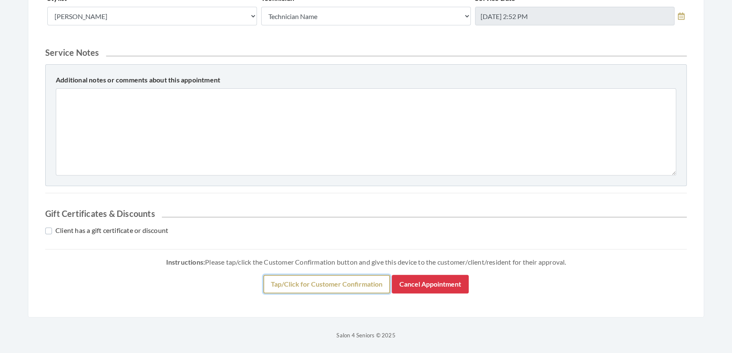
click at [267, 281] on button "Tap/Click for Customer Confirmation" at bounding box center [326, 284] width 127 height 19
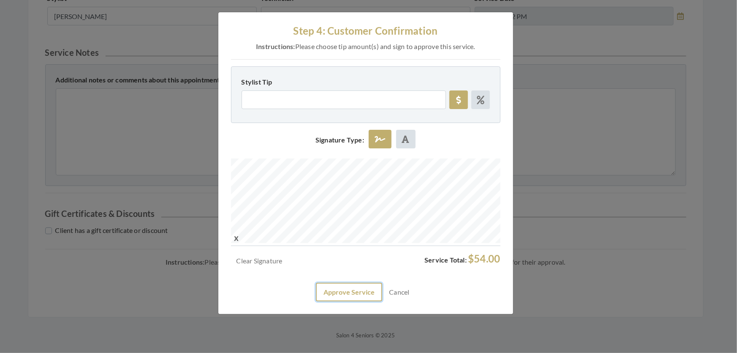
click at [341, 301] on button "Approve Service" at bounding box center [349, 292] width 66 height 19
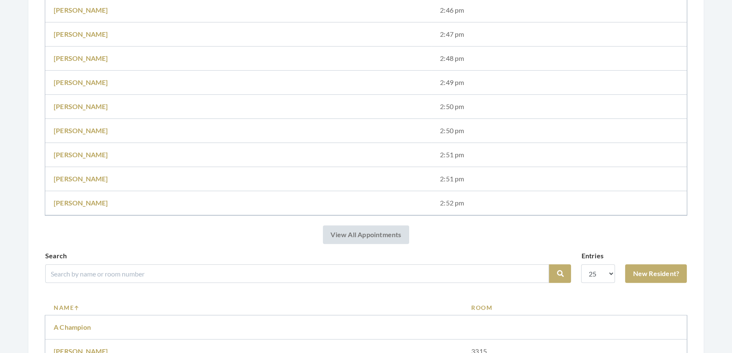
scroll to position [691, 0]
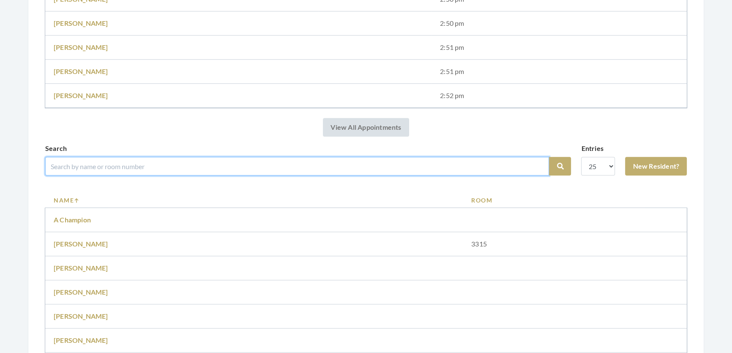
click at [118, 171] on input "search" at bounding box center [297, 166] width 504 height 19
type input "nanvy"
click at [549, 157] on button "Search" at bounding box center [560, 166] width 22 height 19
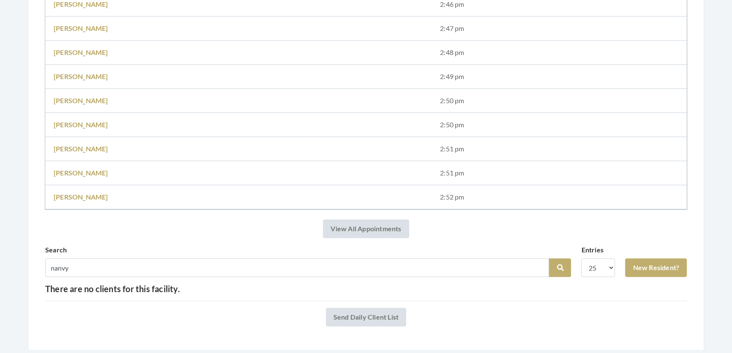
scroll to position [611, 0]
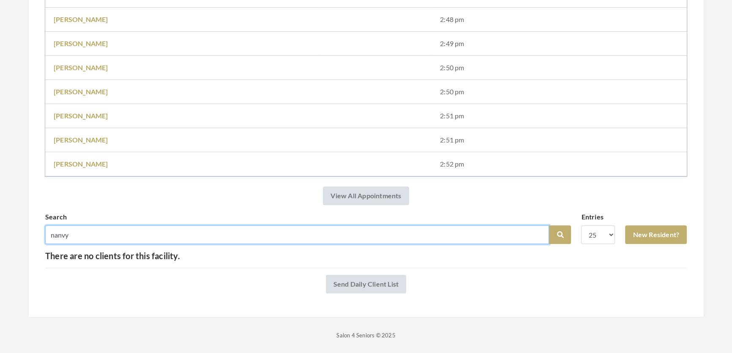
drag, startPoint x: 102, startPoint y: 222, endPoint x: 61, endPoint y: 219, distance: 41.1
click at [61, 225] on input "nanvy" at bounding box center [297, 234] width 504 height 19
type input "nancy"
click at [549, 225] on button "Search" at bounding box center [560, 234] width 22 height 19
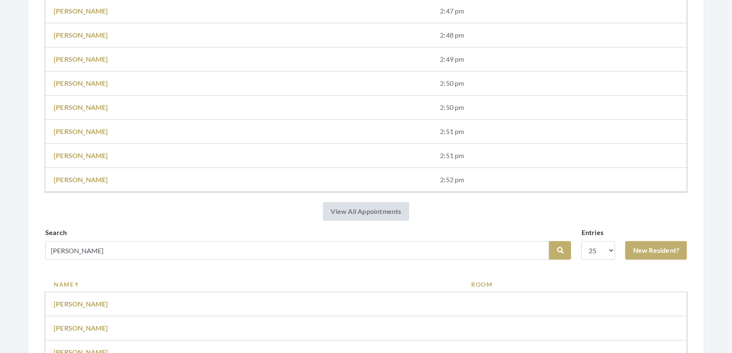
scroll to position [843, 0]
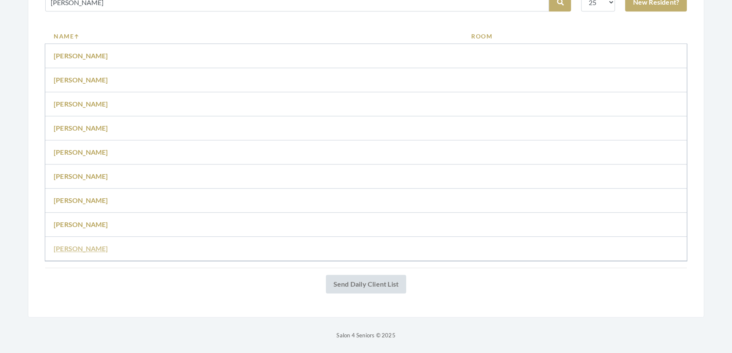
click at [91, 244] on link "[PERSON_NAME]" at bounding box center [81, 248] width 55 height 8
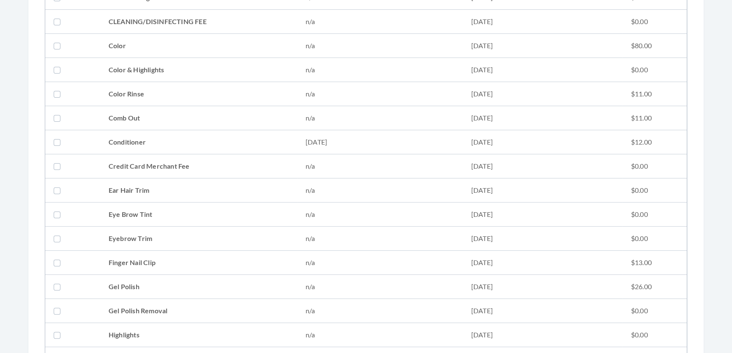
scroll to position [384, 0]
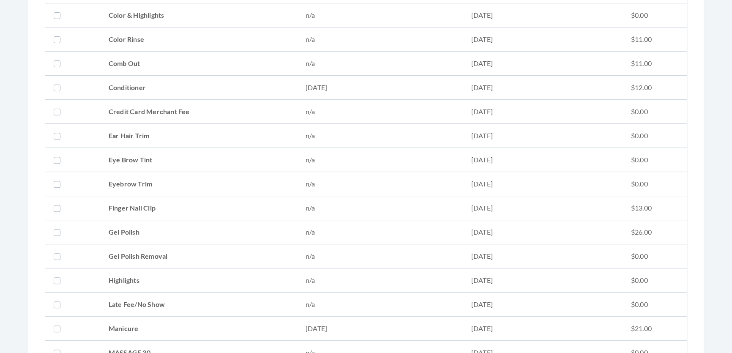
click at [162, 92] on td "Conditioner" at bounding box center [198, 88] width 197 height 24
checkbox input "true"
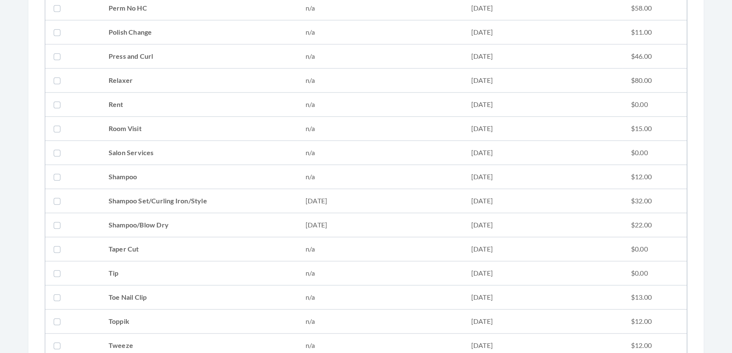
scroll to position [921, 0]
click at [224, 197] on td "Shampoo Set/Curling Iron/Style" at bounding box center [198, 200] width 197 height 24
checkbox input "true"
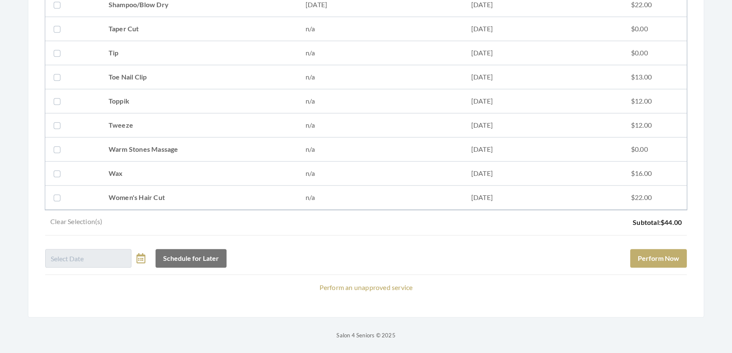
scroll to position [1152, 0]
click at [633, 249] on button "Perform Now" at bounding box center [658, 258] width 57 height 19
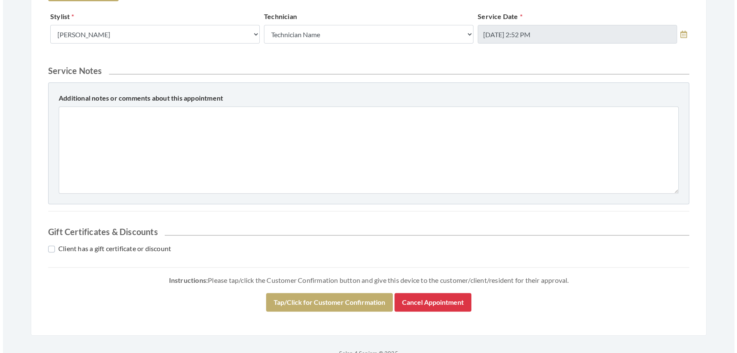
scroll to position [386, 0]
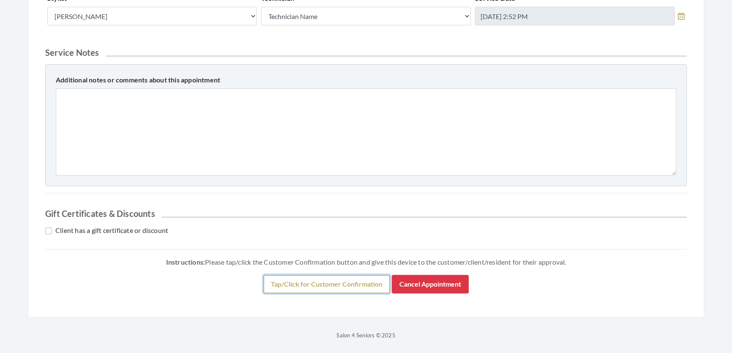
click at [304, 277] on button "Tap/Click for Customer Confirmation" at bounding box center [326, 284] width 127 height 19
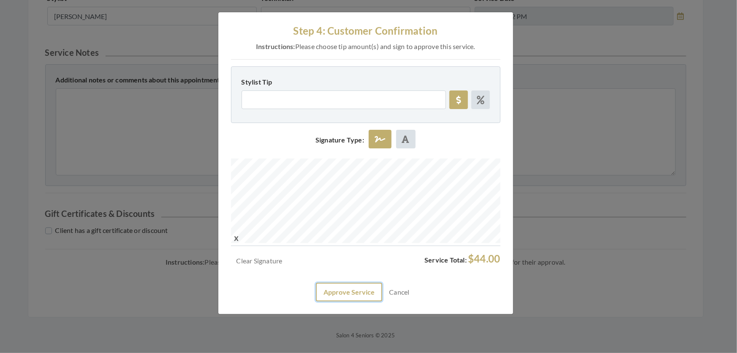
click at [366, 301] on button "Approve Service" at bounding box center [349, 292] width 66 height 19
